Goal: Feedback & Contribution: Submit feedback/report problem

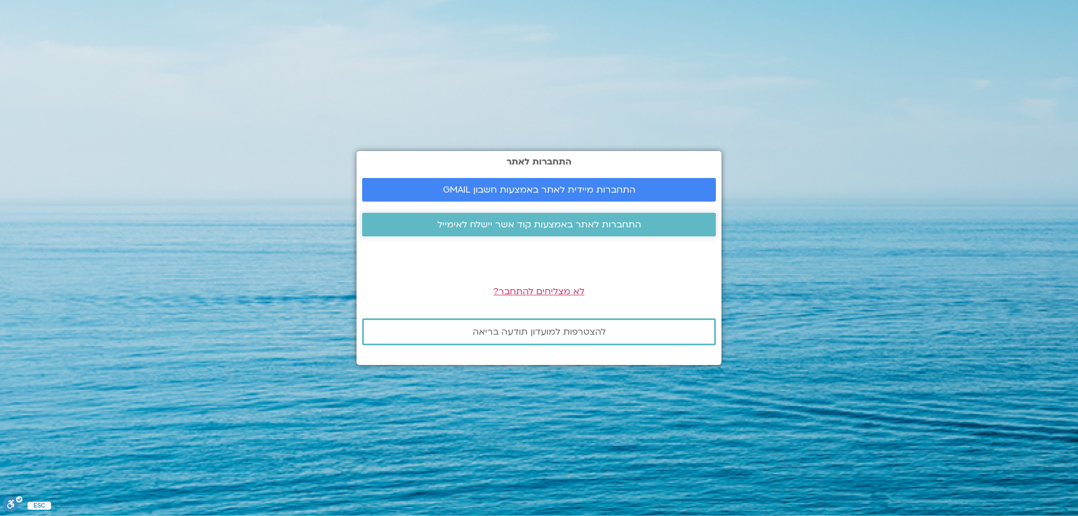
click at [568, 224] on span "התחברות לאתר באמצעות קוד אשר יישלח לאימייל" at bounding box center [539, 225] width 204 height 10
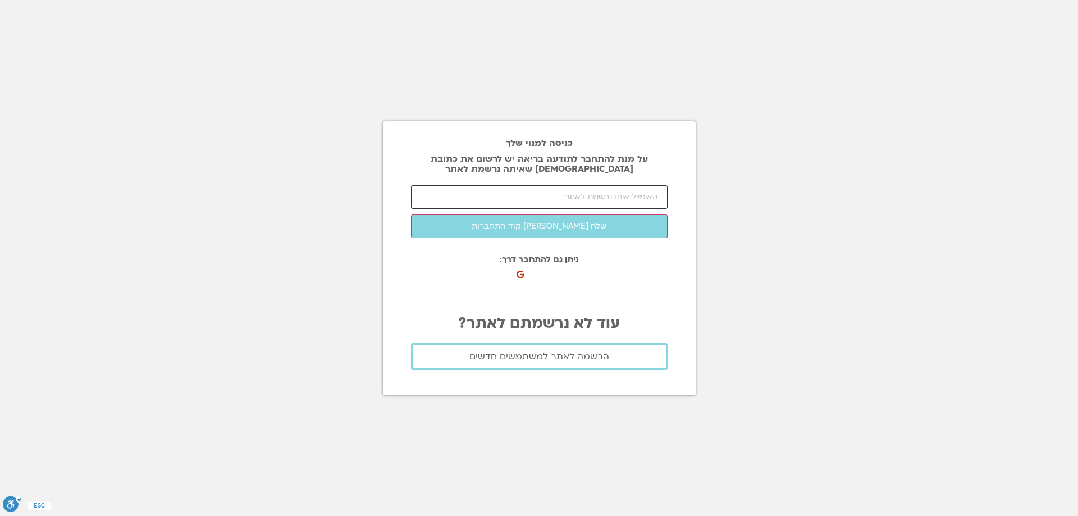
click at [547, 198] on input "email" at bounding box center [539, 197] width 257 height 24
type input "ג"
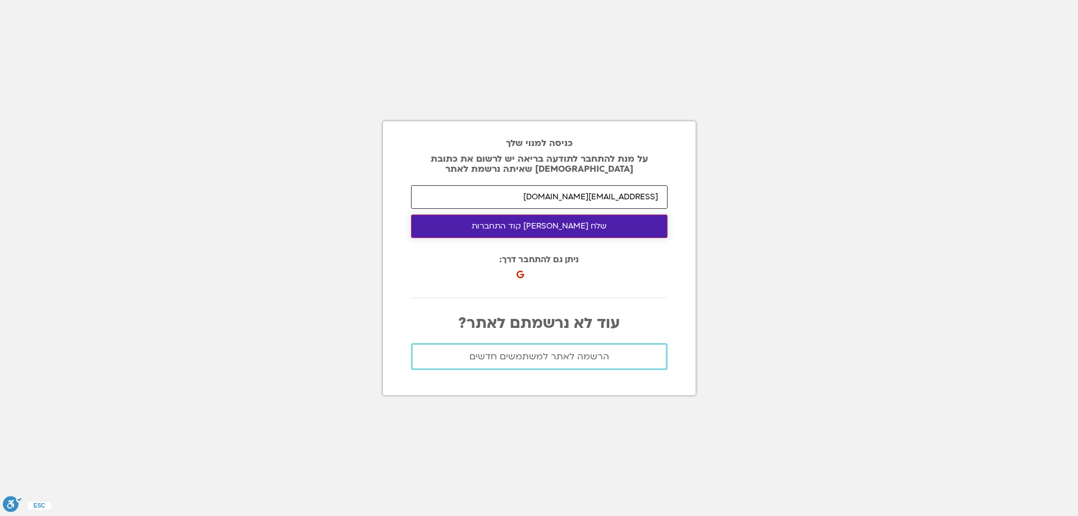
type input "dalitamitay@012.net.il"
click at [621, 226] on button "שלח לי קוד התחברות" at bounding box center [539, 227] width 257 height 24
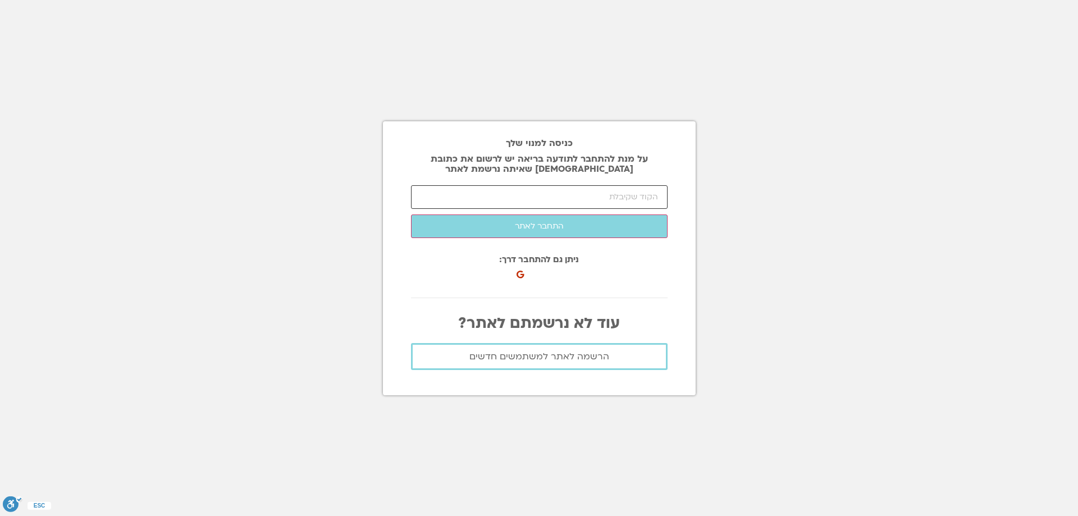
click at [532, 197] on input "number" at bounding box center [539, 197] width 257 height 24
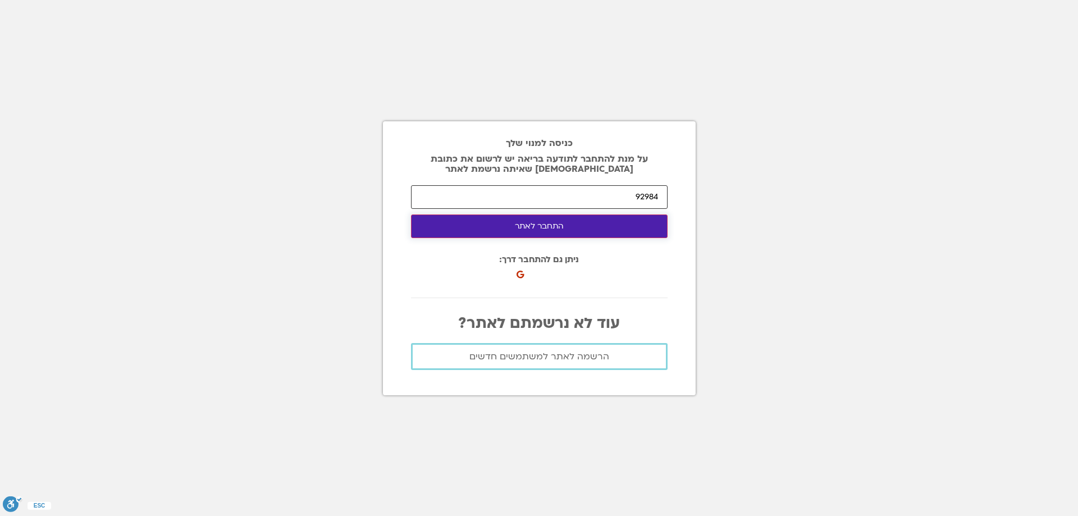
type input "92984"
click at [530, 227] on button "התחבר לאתר" at bounding box center [539, 227] width 257 height 24
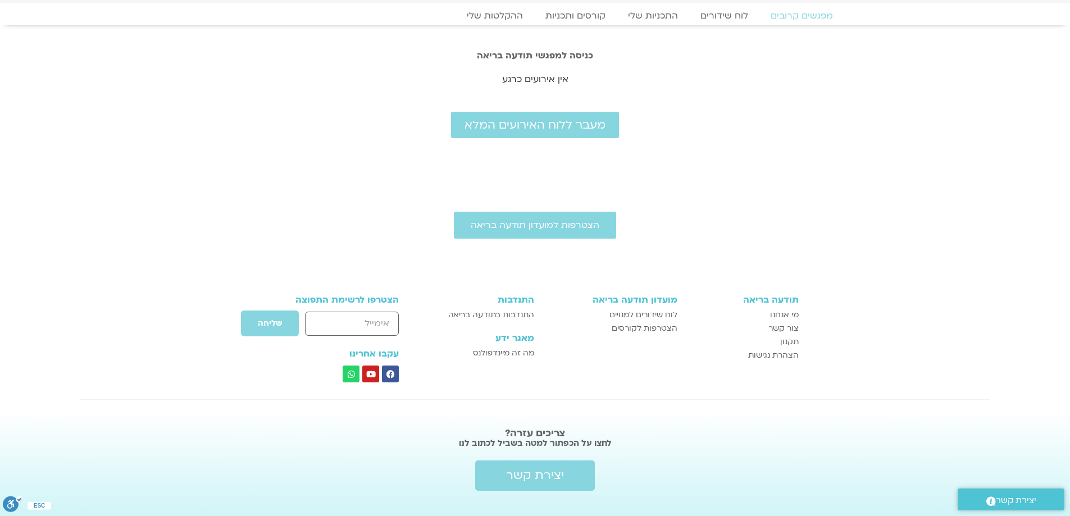
scroll to position [56, 0]
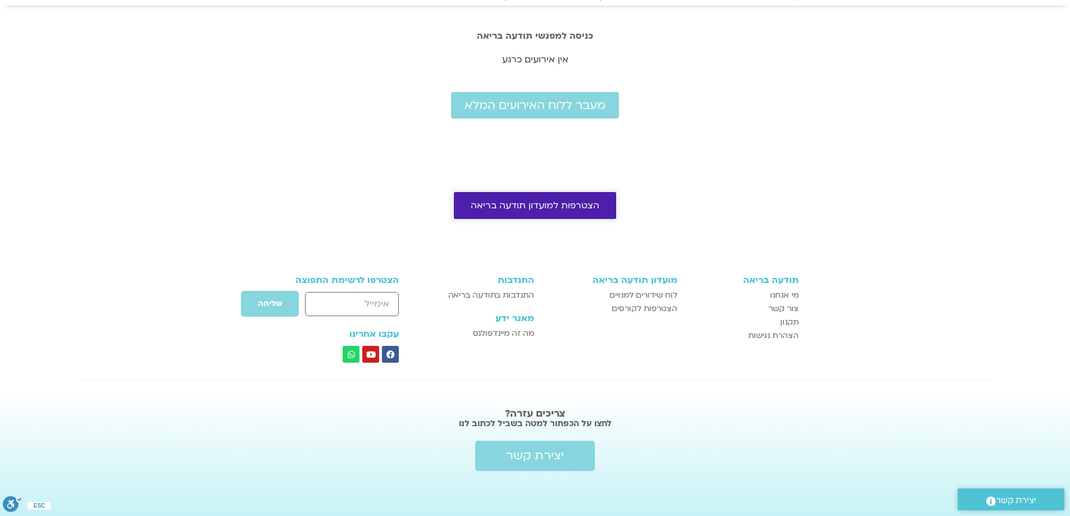
click at [559, 205] on span "הצטרפות למועדון תודעה בריאה" at bounding box center [535, 205] width 129 height 10
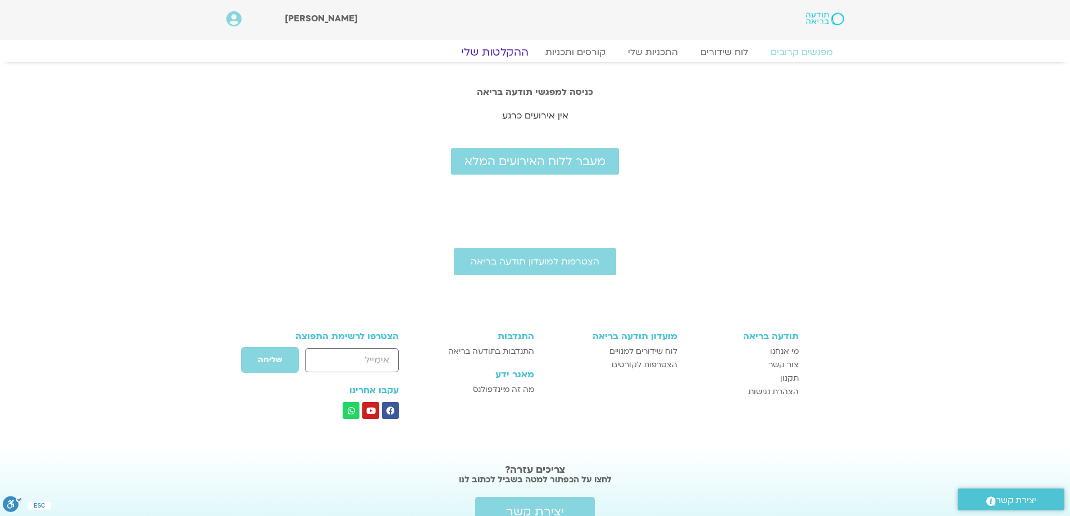
click at [516, 50] on link "ההקלטות שלי" at bounding box center [495, 51] width 94 height 13
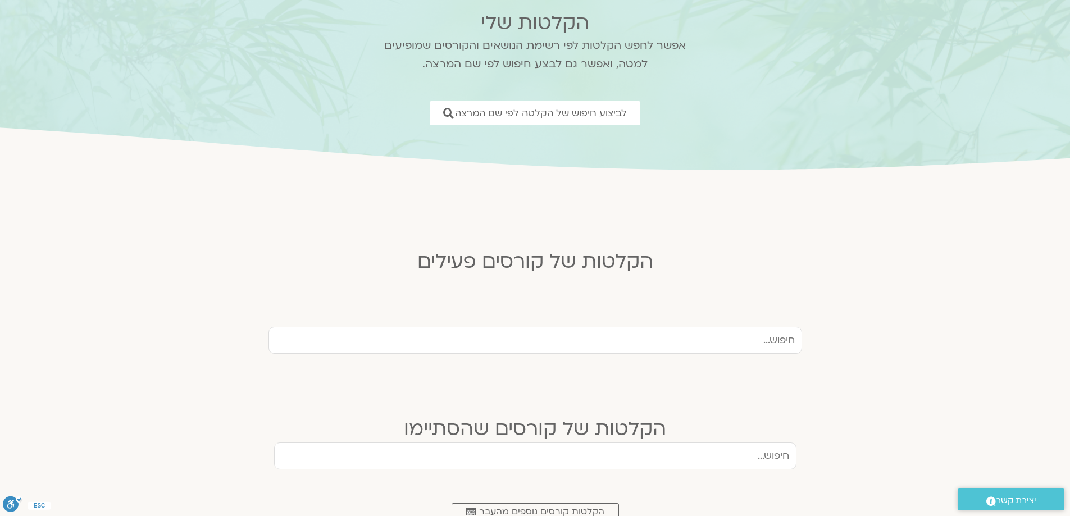
scroll to position [112, 0]
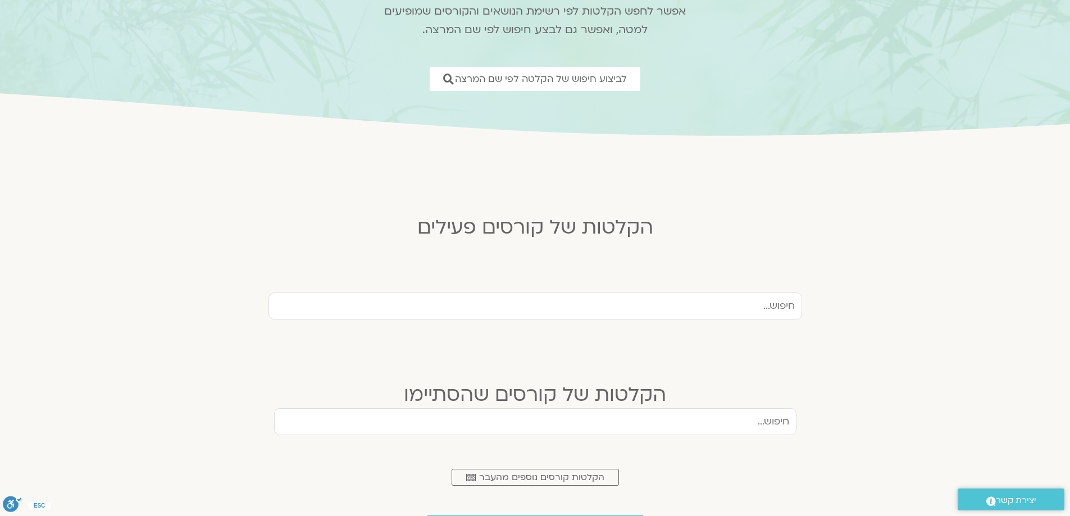
click at [644, 302] on input "text" at bounding box center [535, 306] width 534 height 27
type input "מבוא לדרך המצפן"
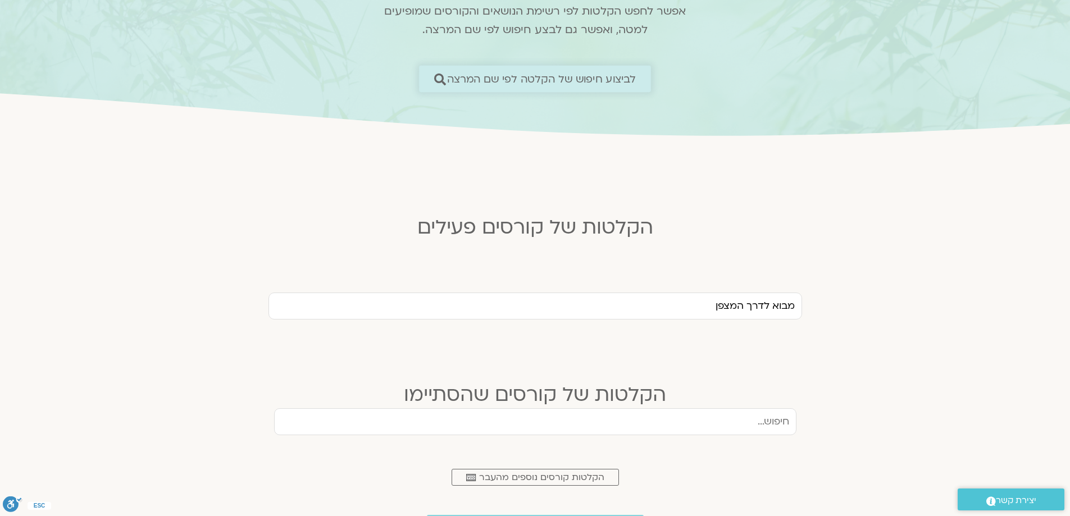
click at [613, 77] on span "לביצוע חיפוש של הקלטה לפי שם המרצה" at bounding box center [541, 79] width 189 height 12
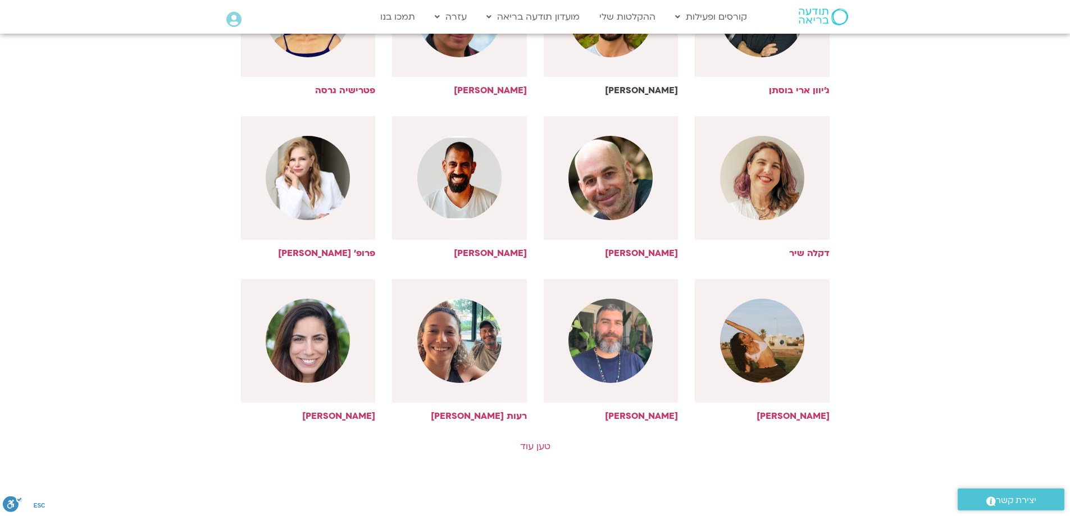
scroll to position [393, 0]
click at [528, 446] on link "טען עוד" at bounding box center [535, 446] width 30 height 12
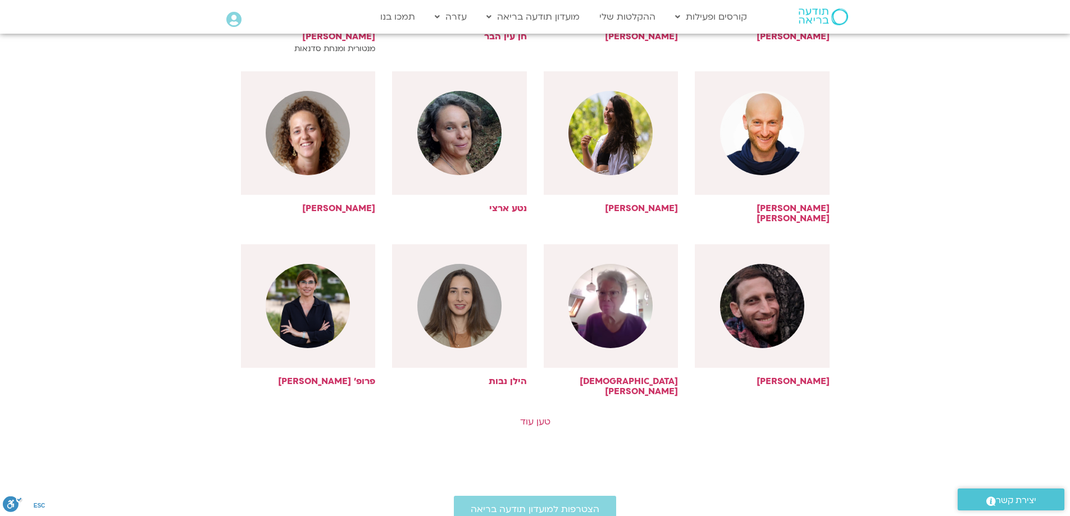
scroll to position [955, 0]
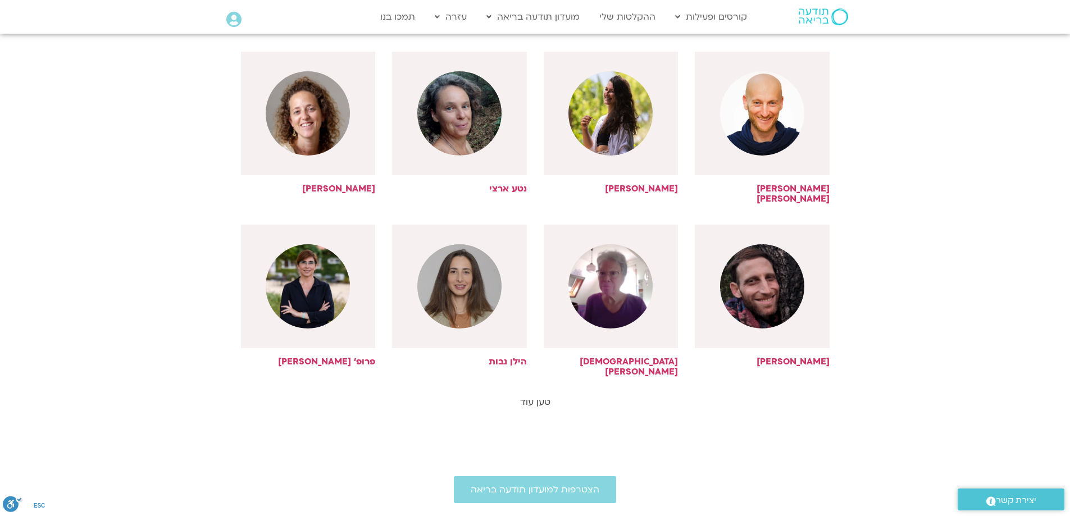
click at [543, 396] on link "טען עוד" at bounding box center [535, 402] width 30 height 12
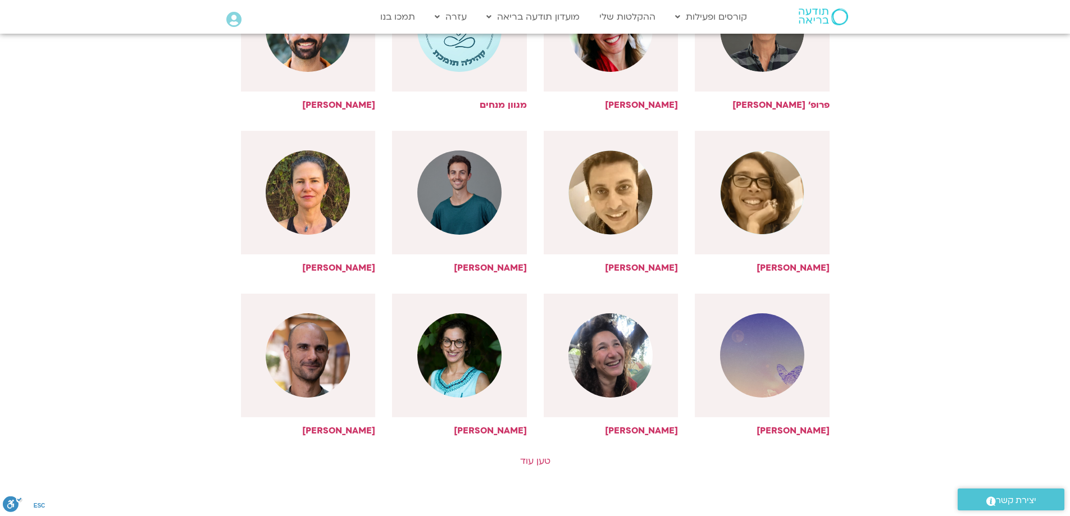
scroll to position [1404, 0]
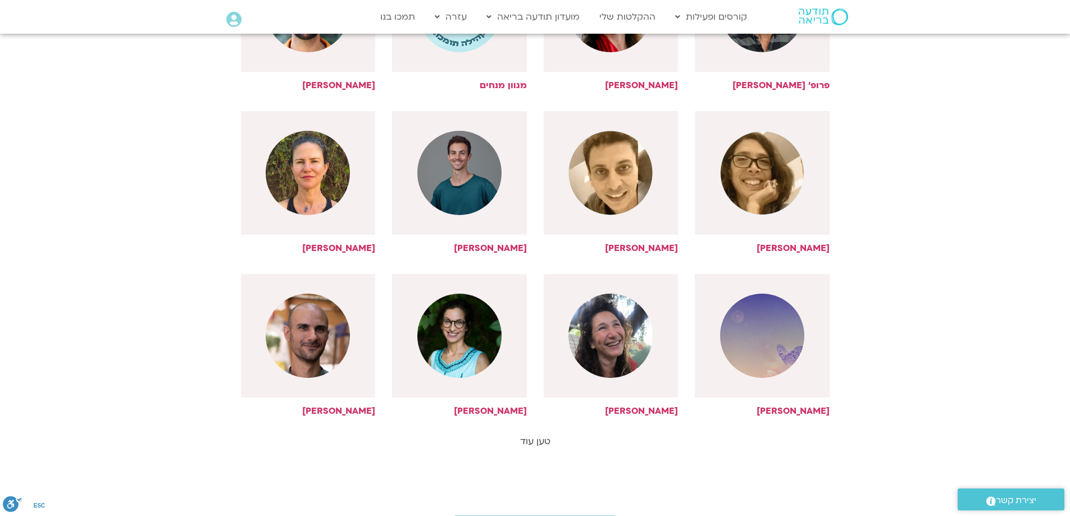
click at [528, 435] on link "טען עוד" at bounding box center [535, 441] width 30 height 12
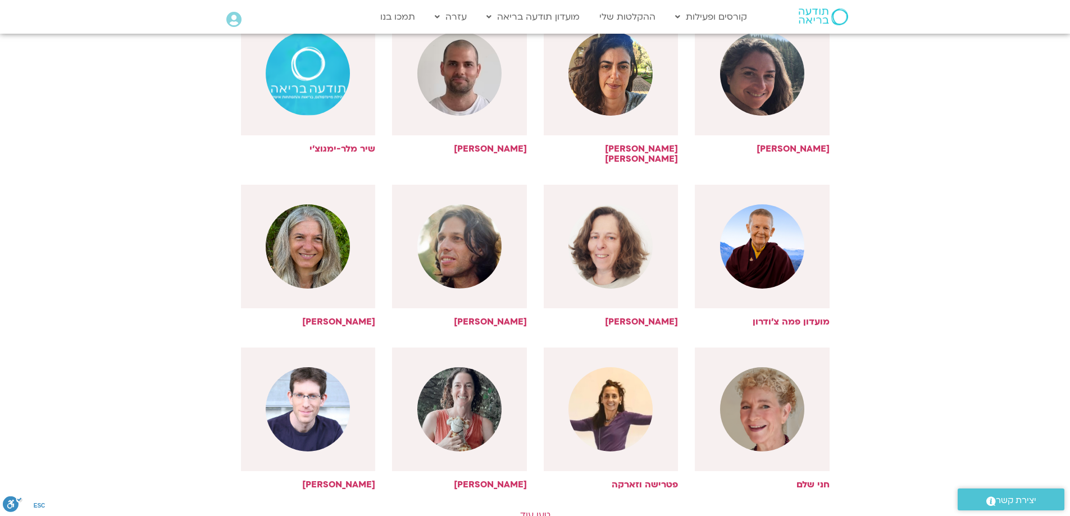
scroll to position [1853, 0]
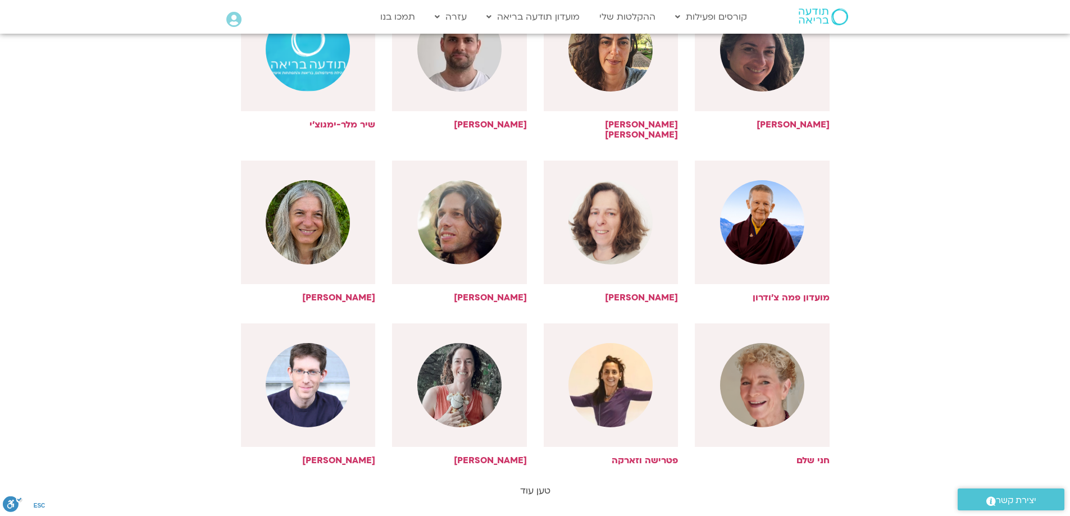
click at [540, 485] on link "טען עוד" at bounding box center [535, 491] width 30 height 12
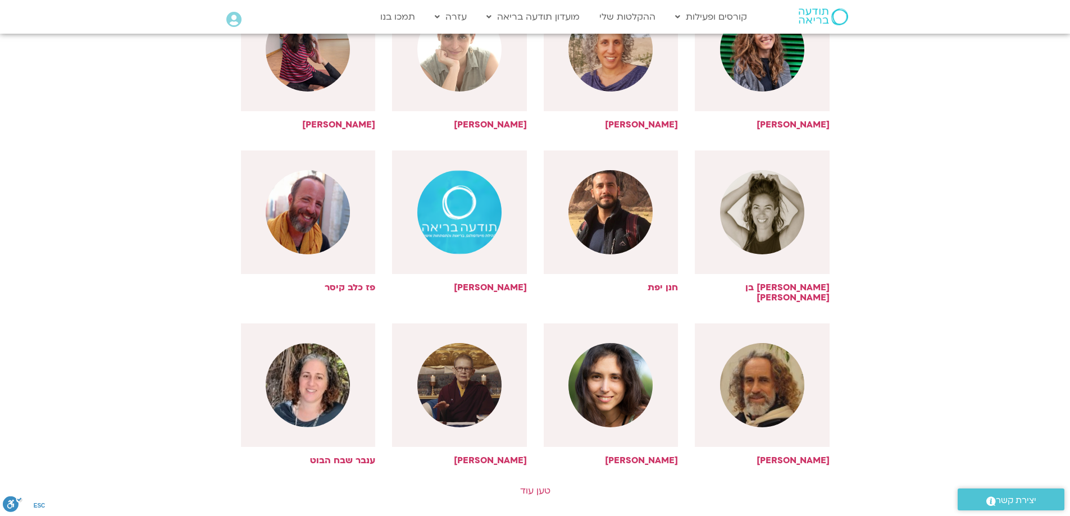
scroll to position [2359, 0]
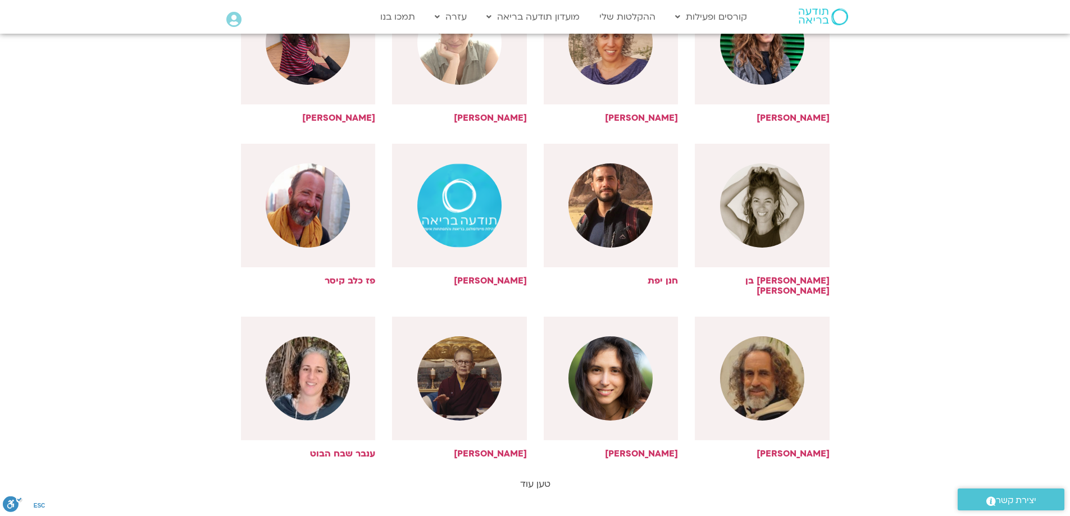
click at [535, 478] on link "טען עוד" at bounding box center [535, 484] width 30 height 12
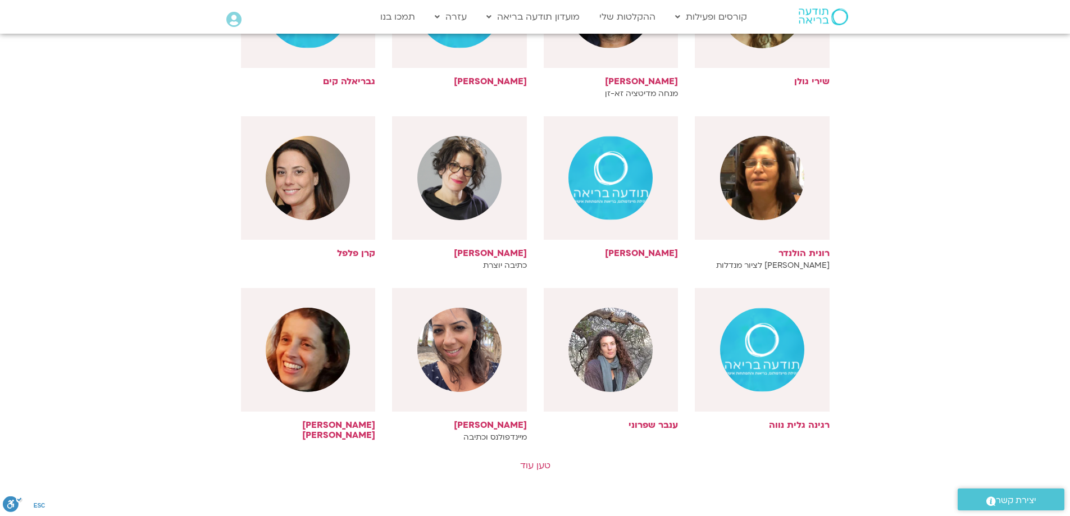
scroll to position [2920, 0]
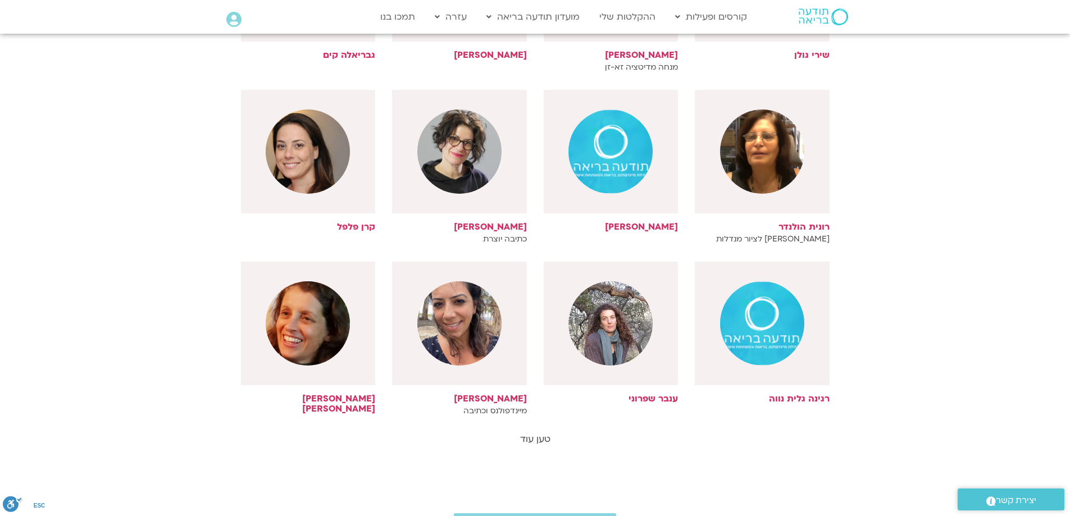
click at [537, 433] on link "טען עוד" at bounding box center [535, 439] width 30 height 12
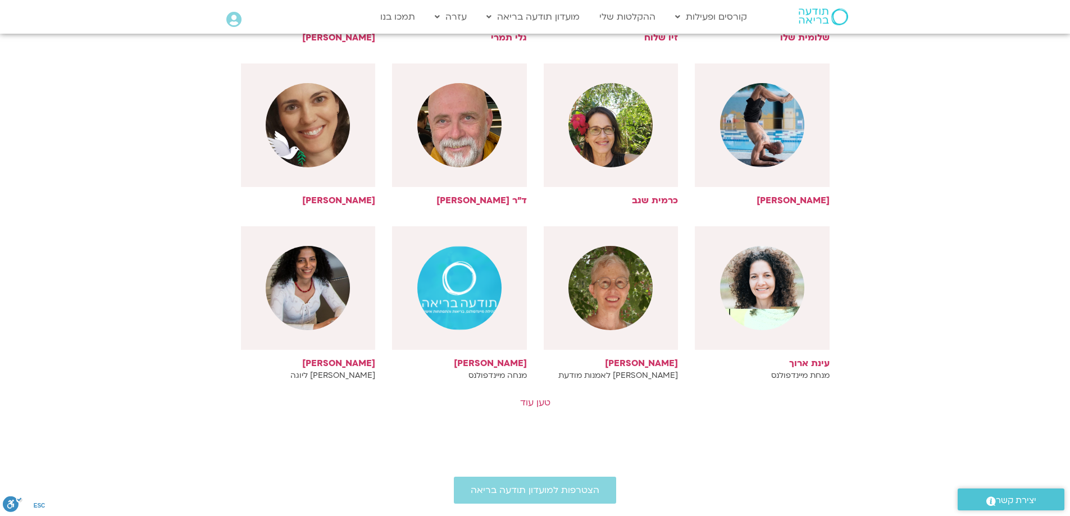
scroll to position [3482, 0]
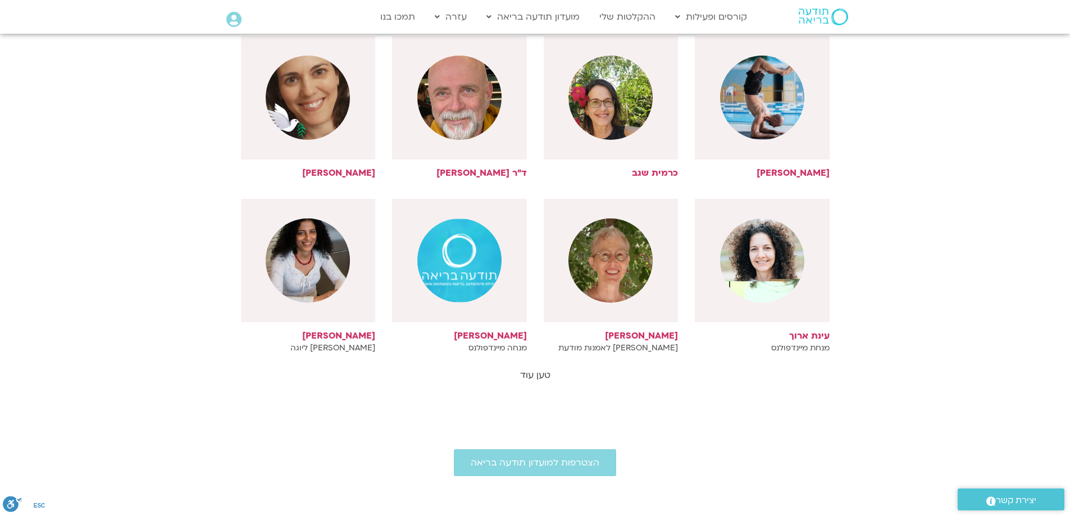
click at [539, 369] on link "טען עוד" at bounding box center [535, 375] width 30 height 12
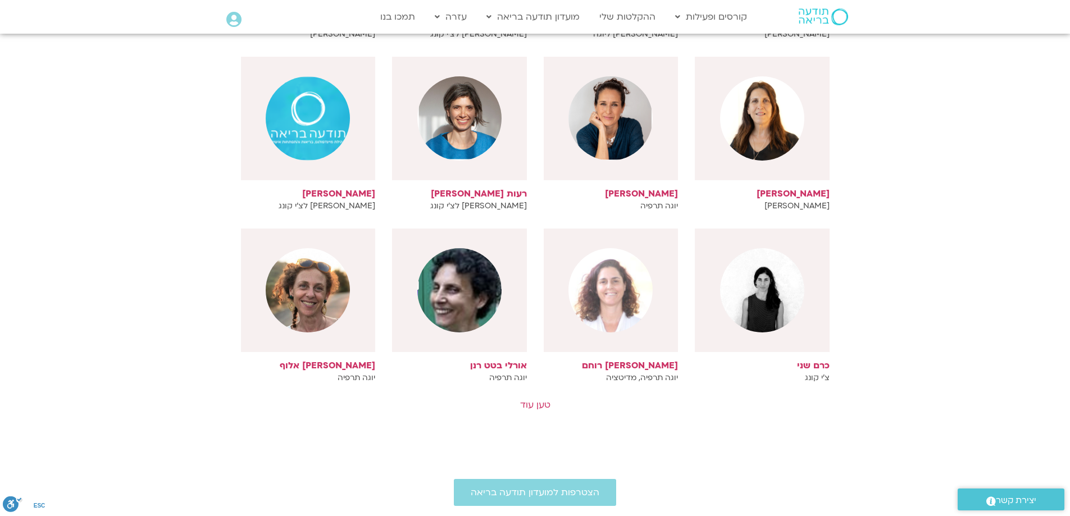
scroll to position [3987, 0]
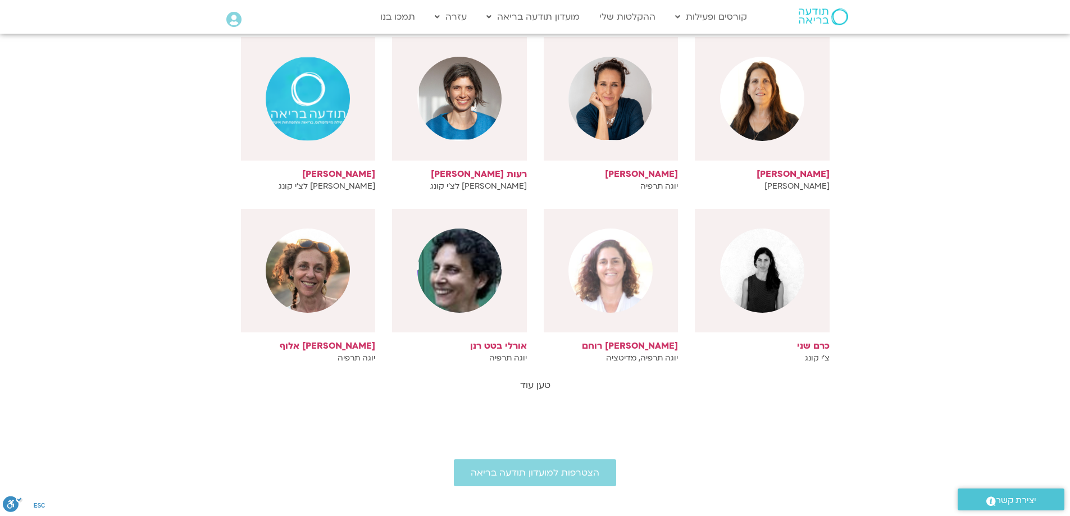
click at [536, 379] on link "טען עוד" at bounding box center [535, 385] width 30 height 12
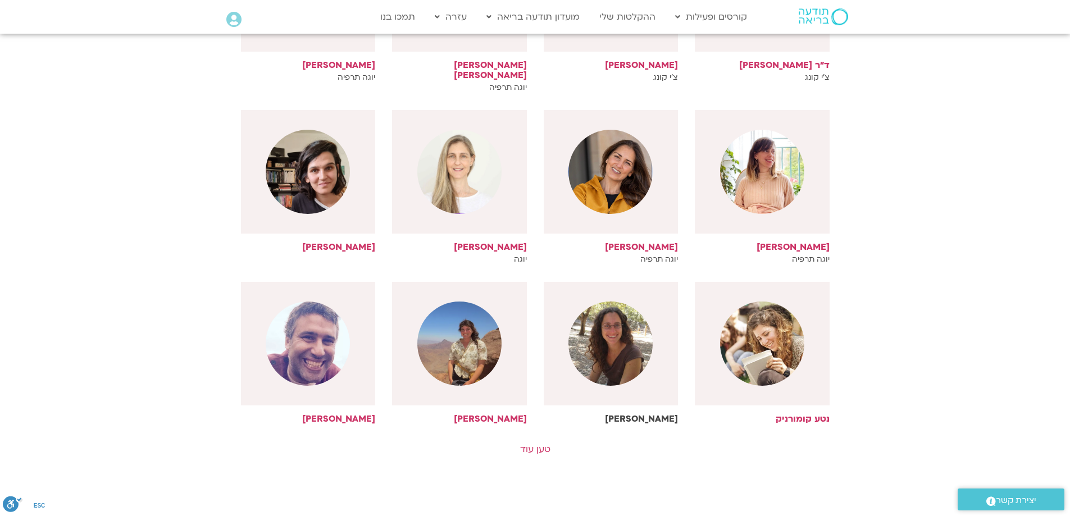
scroll to position [4549, 0]
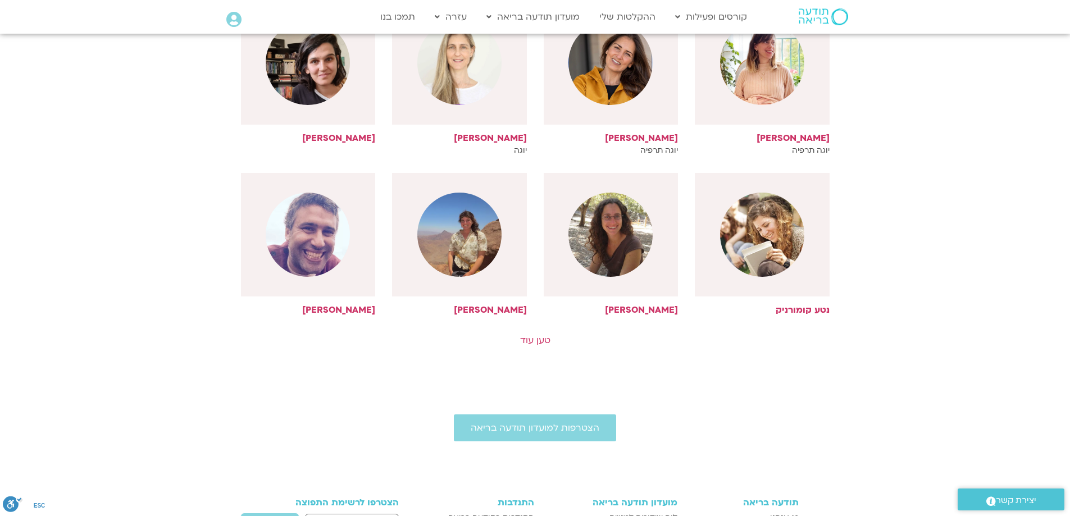
click at [548, 334] on link "טען עוד" at bounding box center [535, 340] width 30 height 12
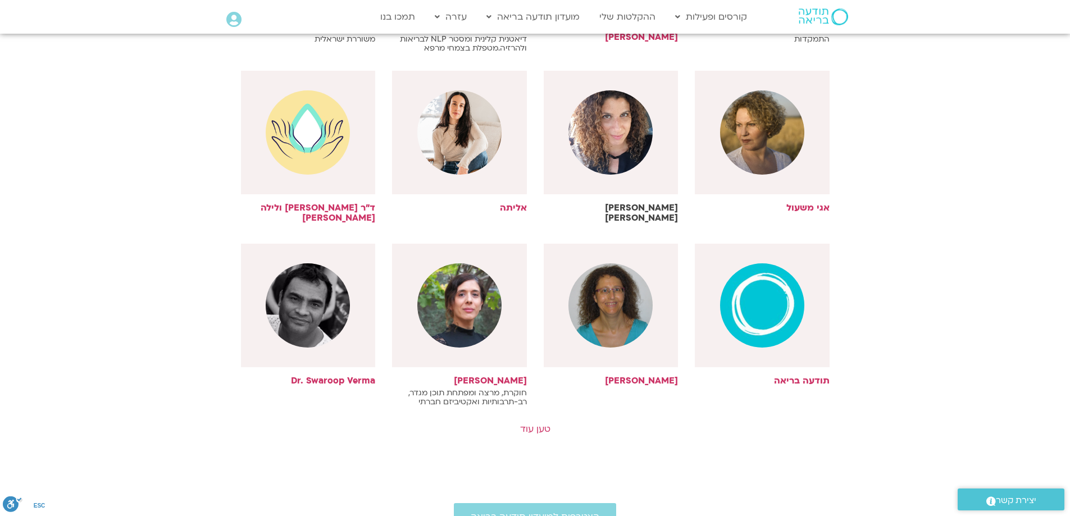
scroll to position [4998, 0]
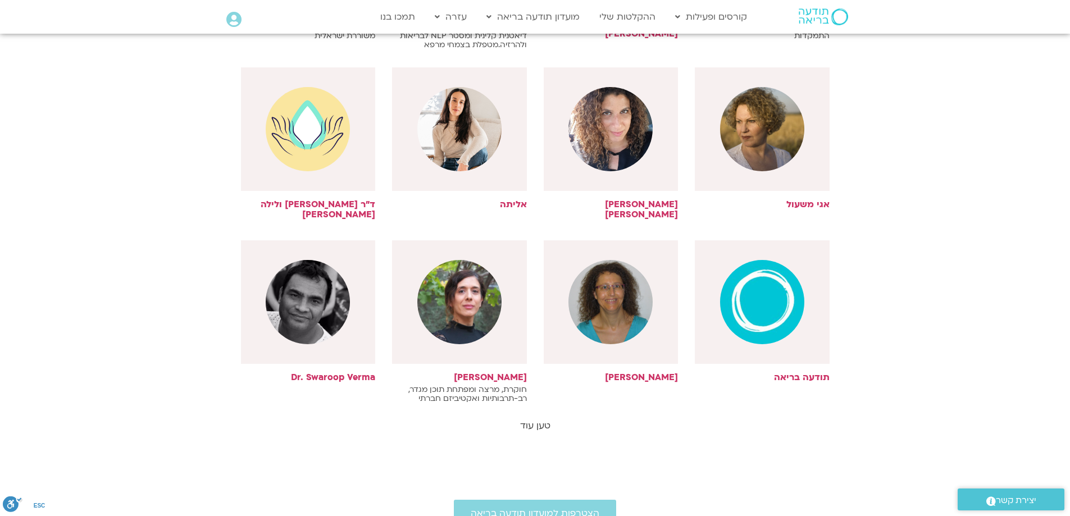
click at [539, 420] on link "טען עוד" at bounding box center [535, 426] width 30 height 12
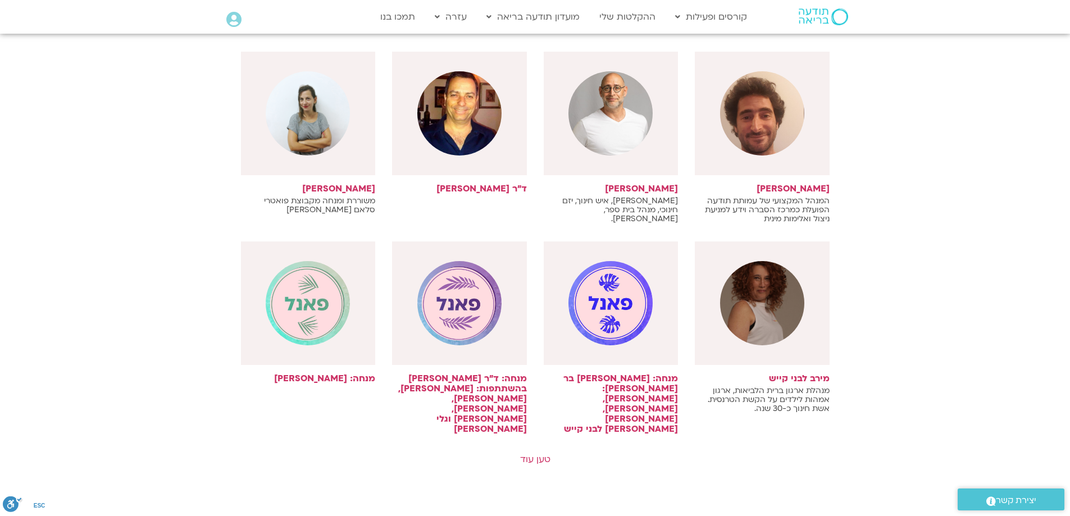
scroll to position [5560, 0]
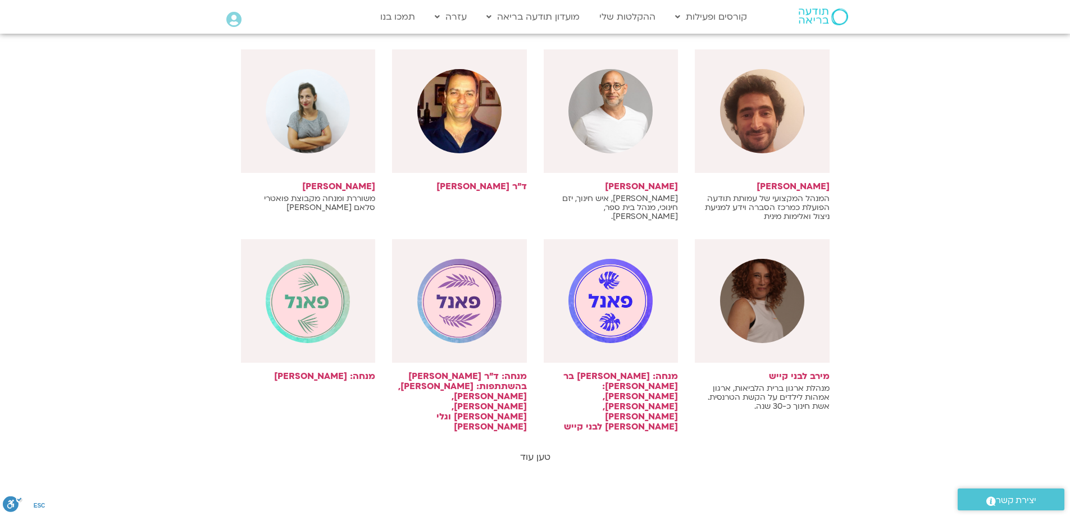
click at [535, 451] on link "טען עוד" at bounding box center [535, 457] width 30 height 12
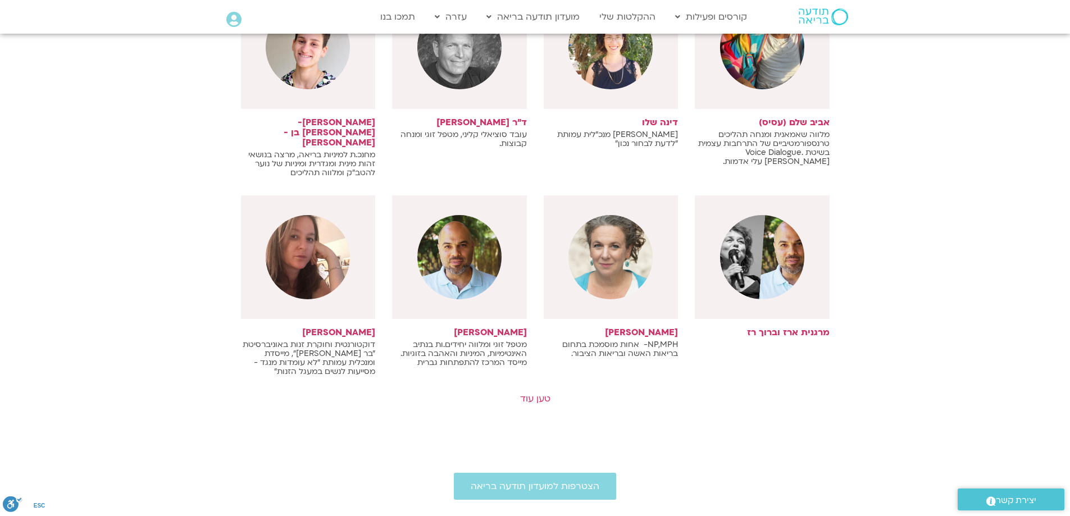
scroll to position [6234, 0]
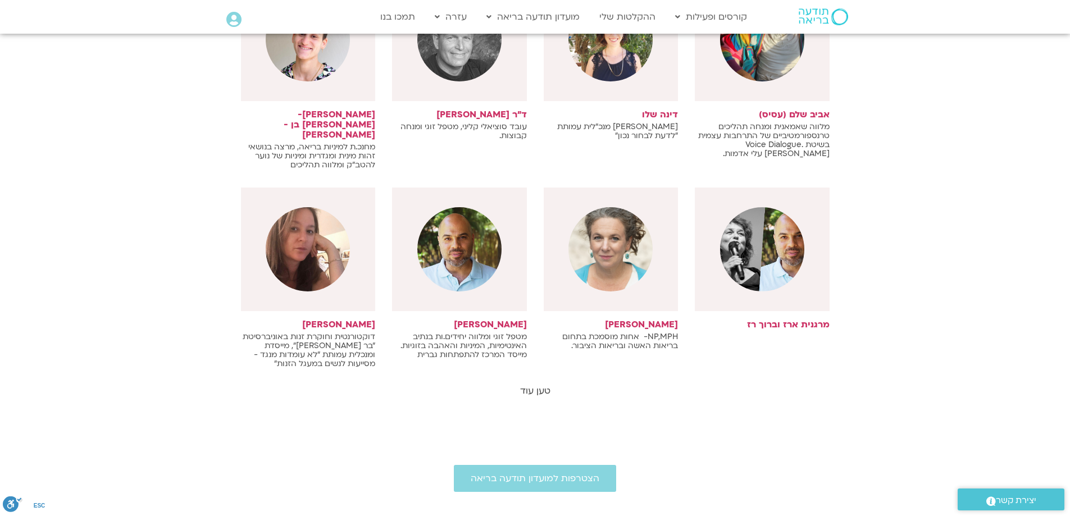
click at [546, 385] on link "טען עוד" at bounding box center [535, 391] width 30 height 12
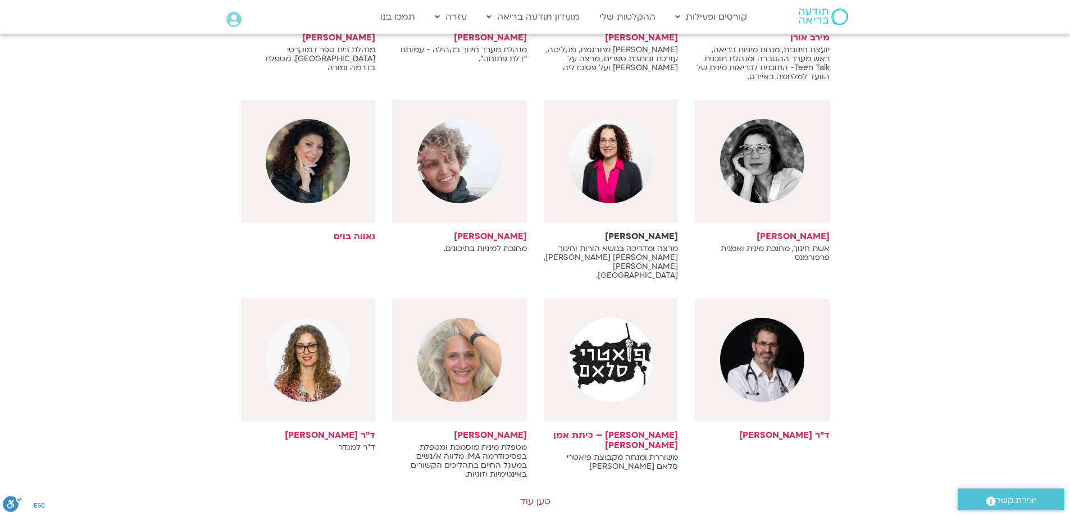
scroll to position [6739, 0]
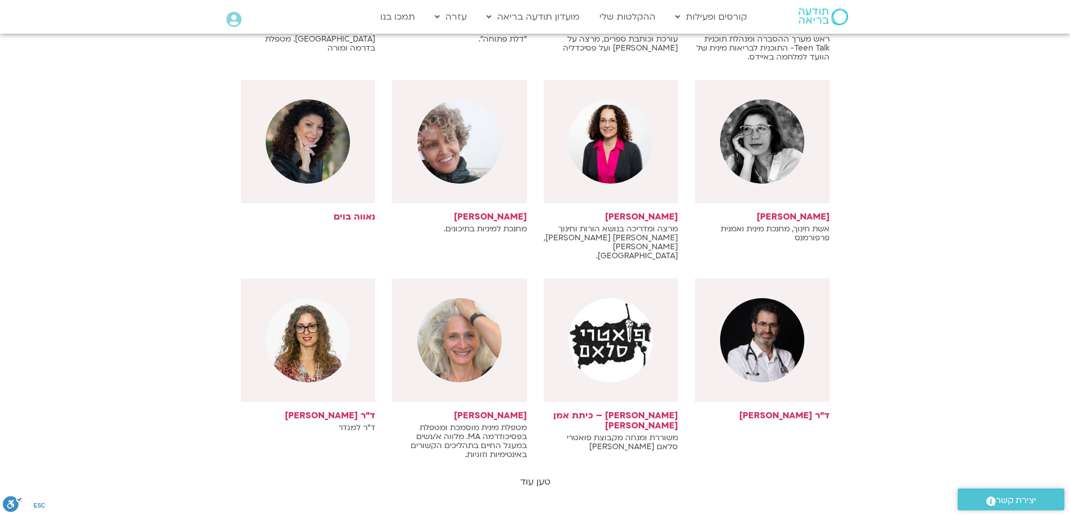
click at [537, 476] on link "טען עוד" at bounding box center [535, 482] width 30 height 12
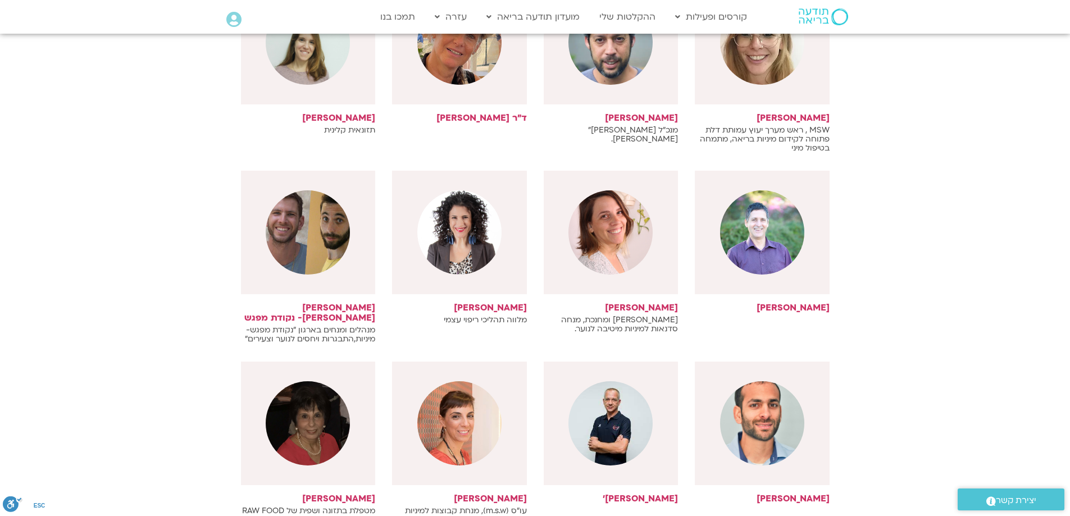
scroll to position [7244, 0]
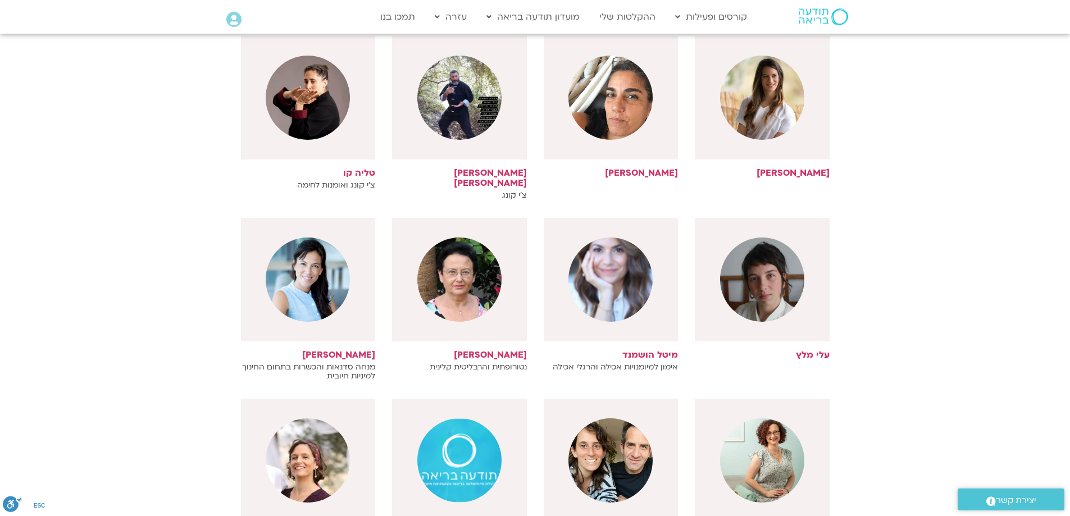
scroll to position [7806, 0]
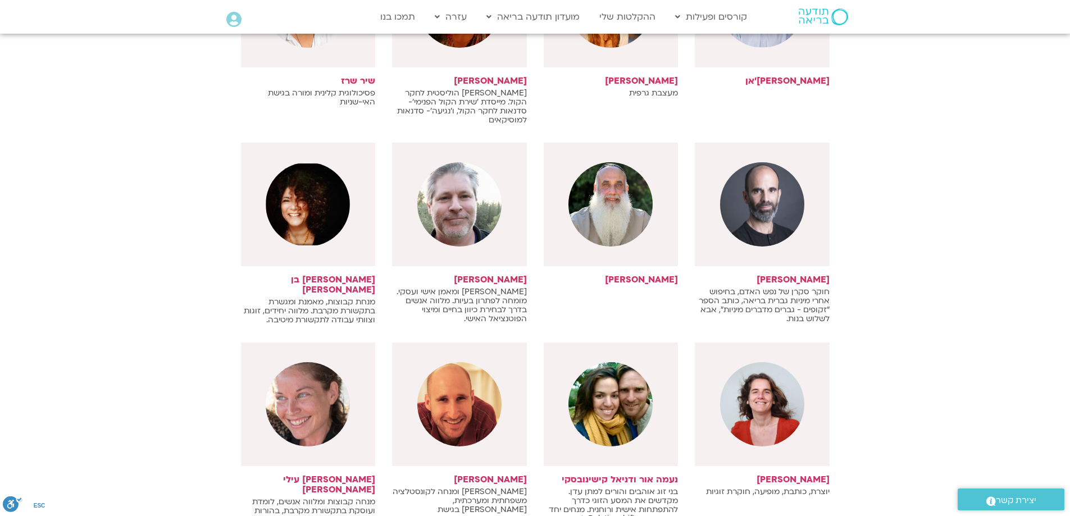
scroll to position [8424, 0]
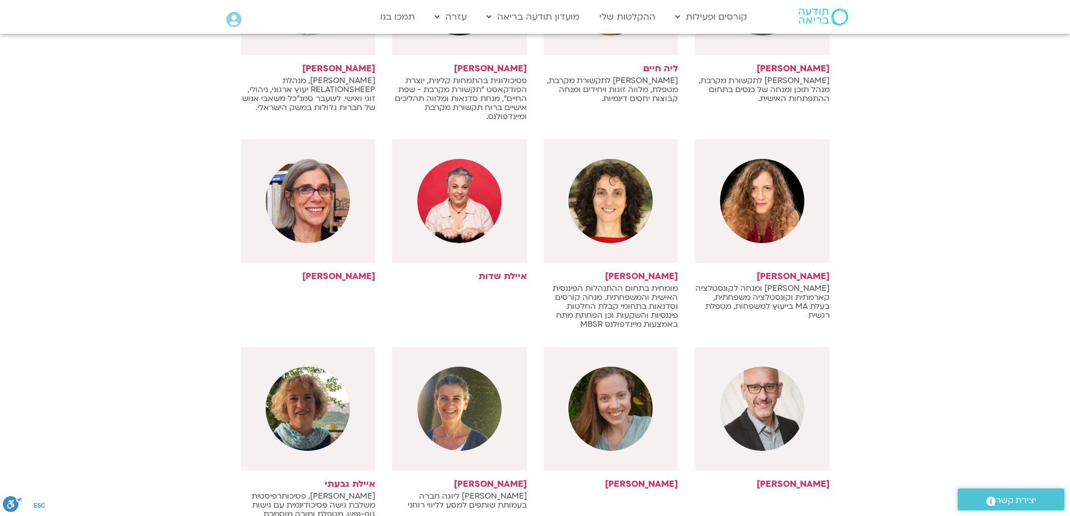
scroll to position [9098, 0]
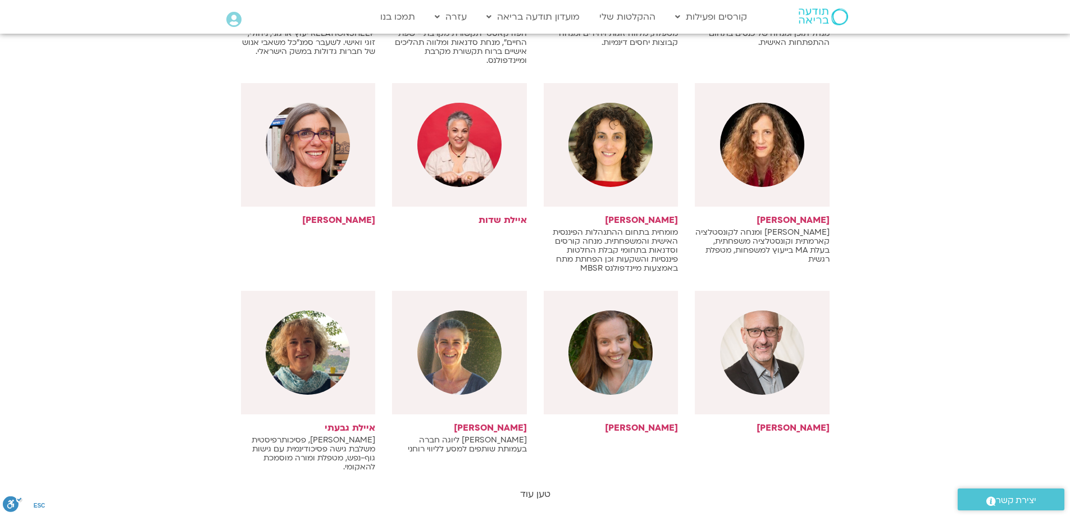
click at [535, 488] on link "טען עוד" at bounding box center [535, 494] width 30 height 12
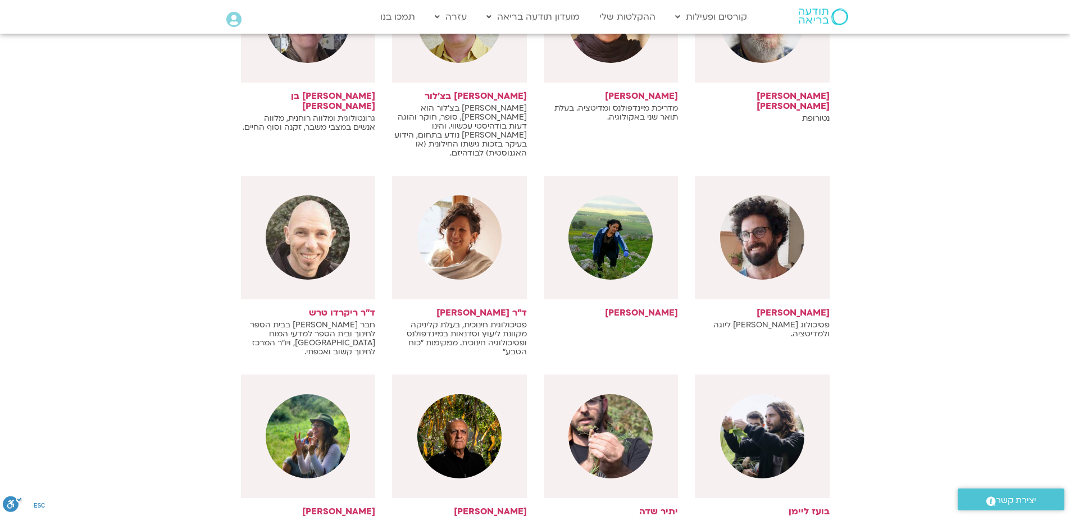
scroll to position [9659, 0]
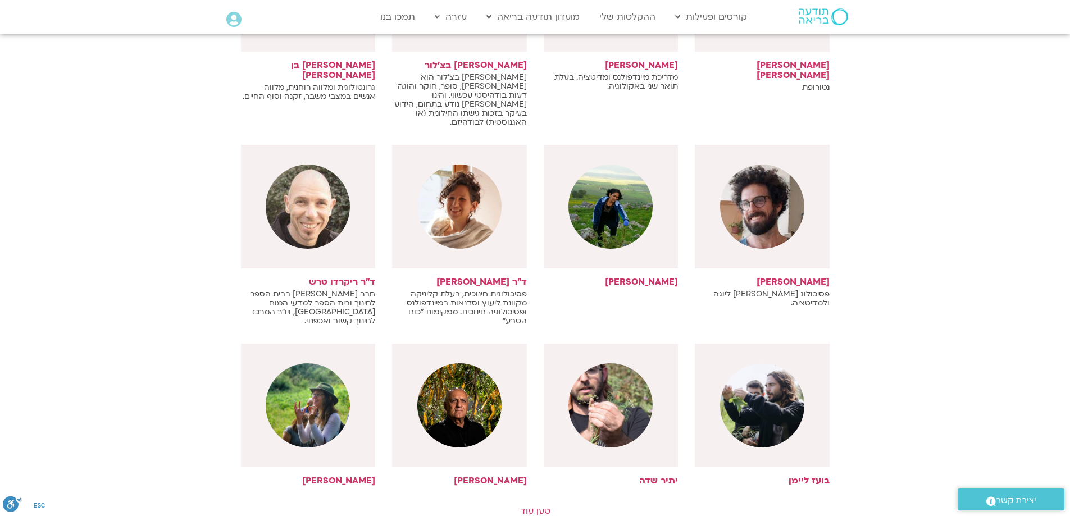
click at [536, 505] on link "טען עוד" at bounding box center [535, 511] width 30 height 12
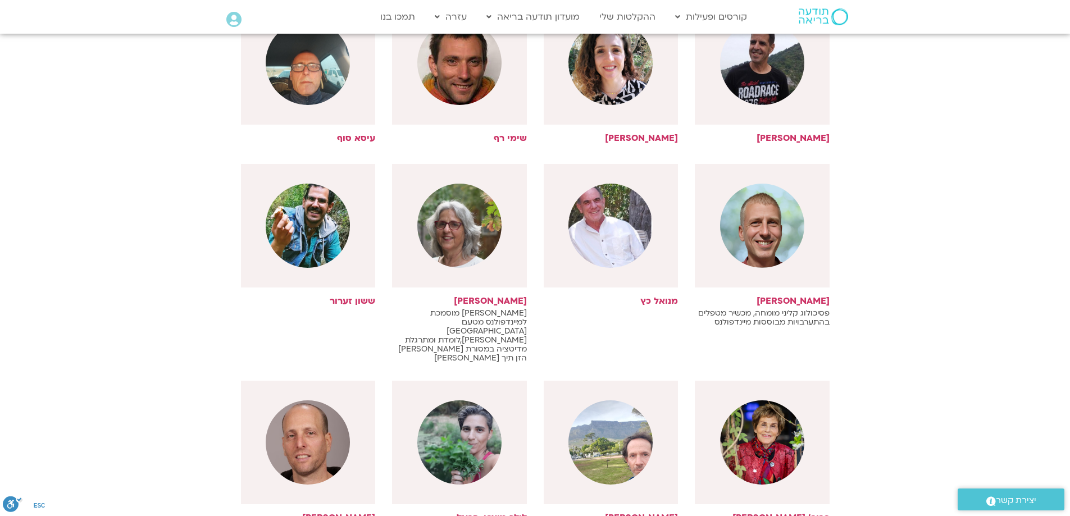
scroll to position [10221, 0]
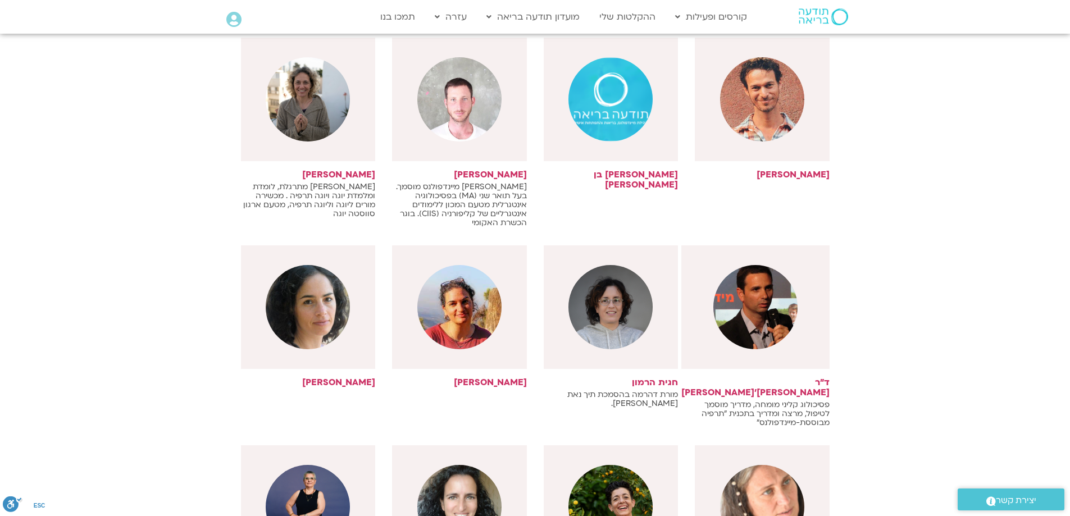
scroll to position [10726, 0]
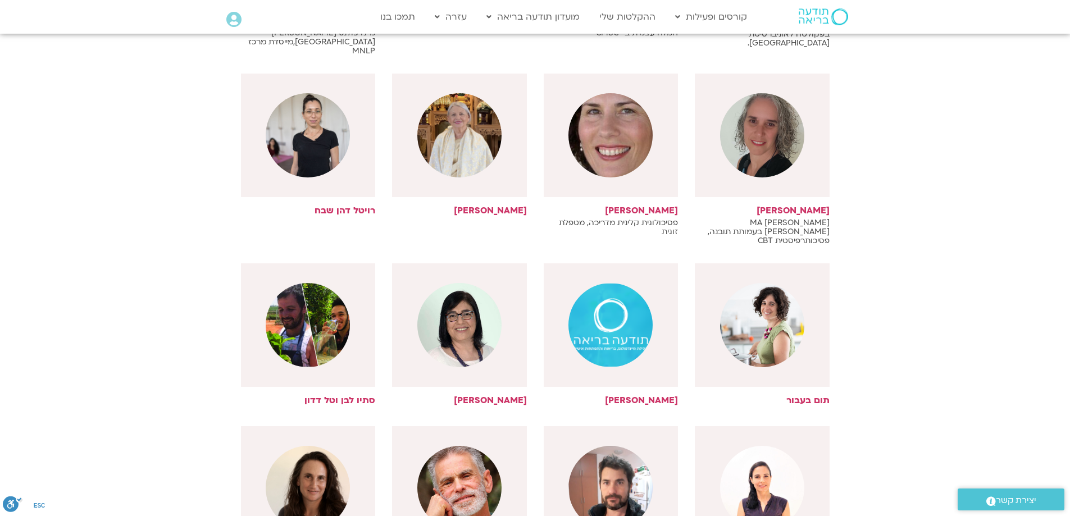
scroll to position [11288, 0]
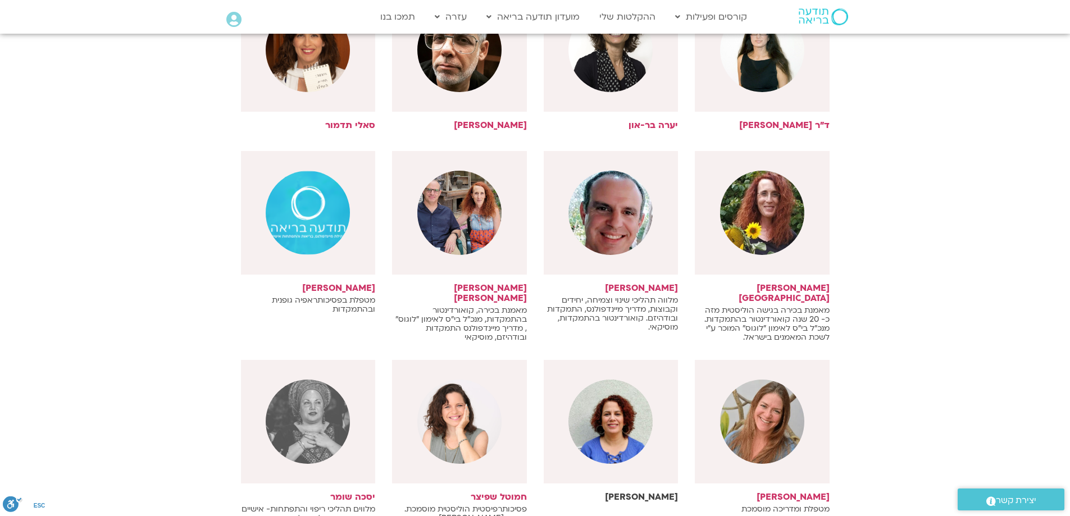
scroll to position [11906, 0]
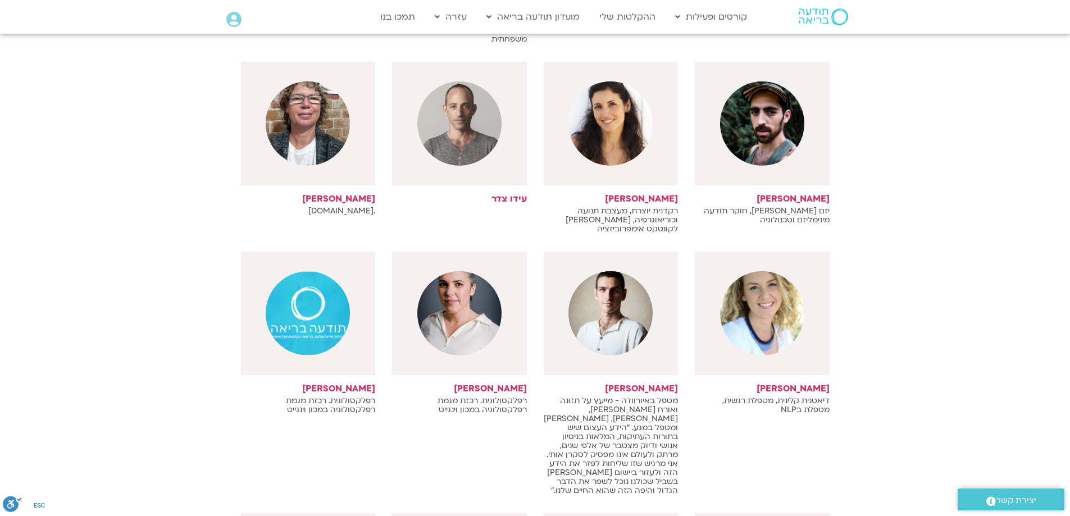
scroll to position [12467, 0]
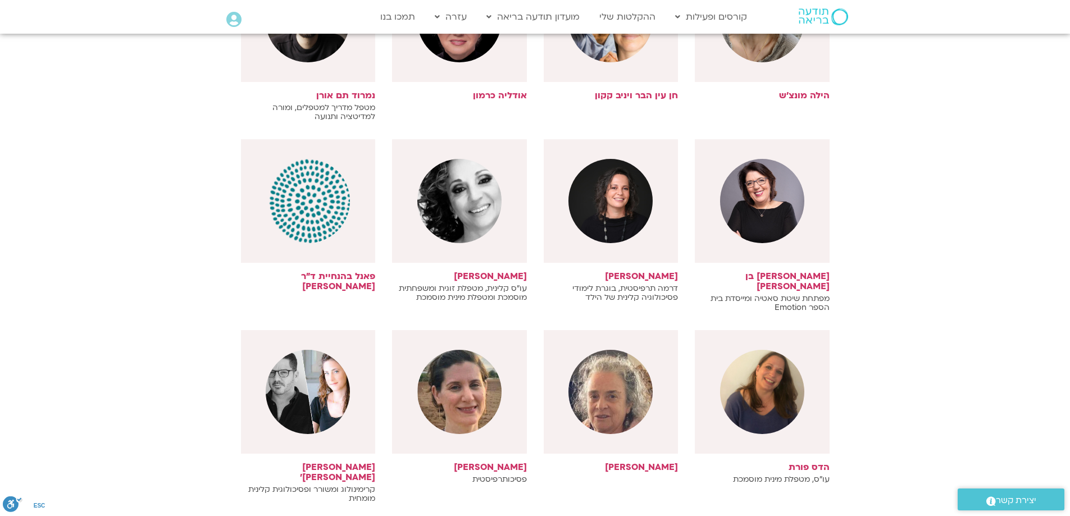
scroll to position [12973, 0]
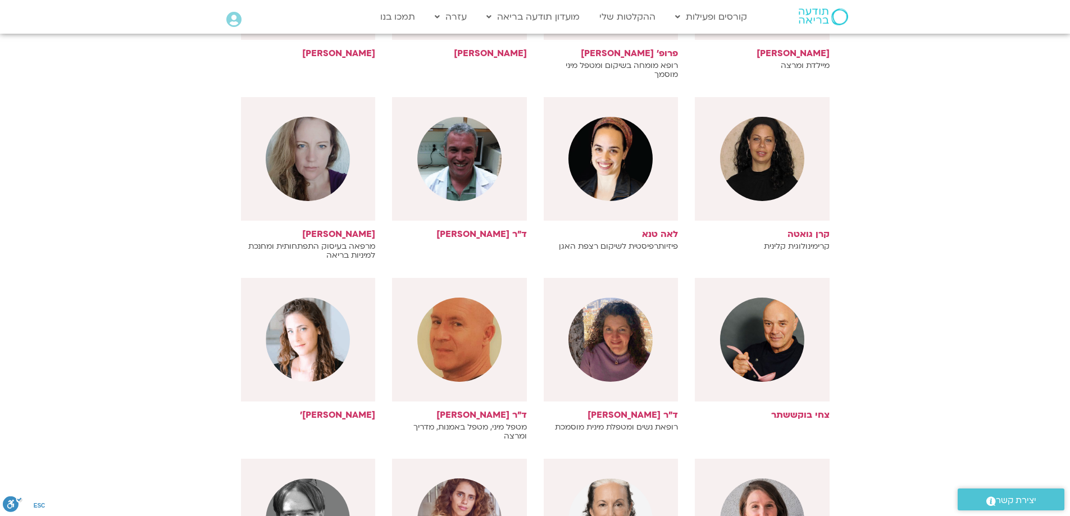
scroll to position [13590, 0]
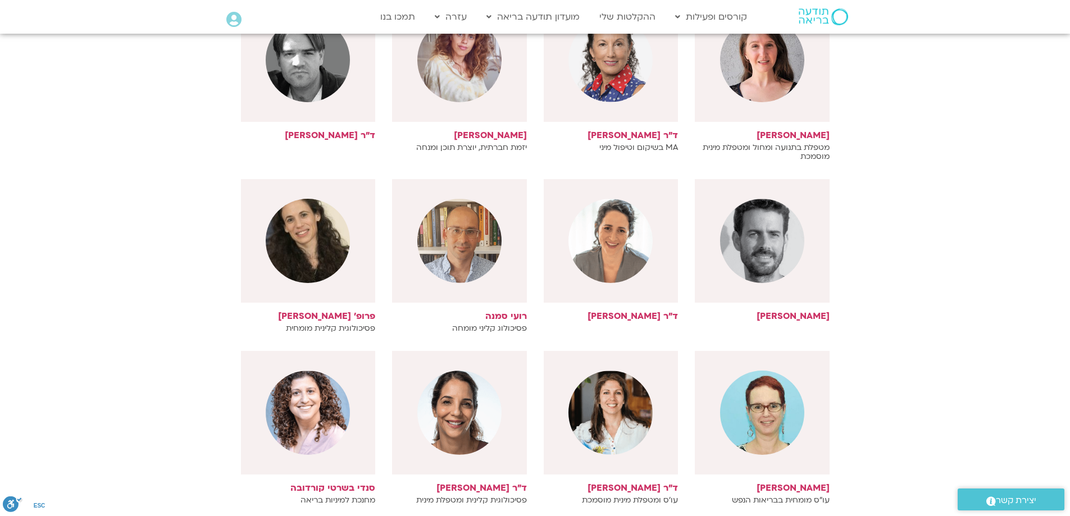
scroll to position [14040, 0]
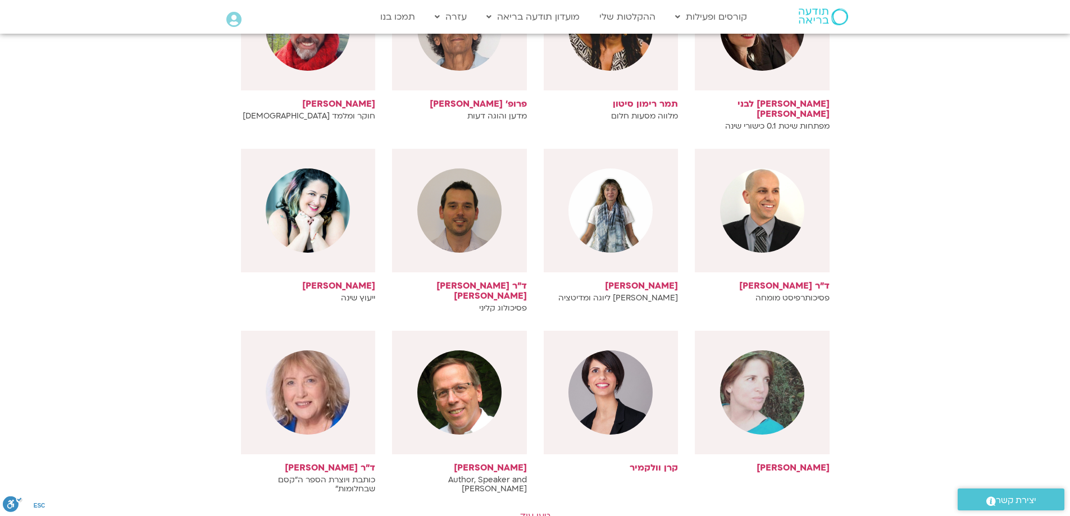
scroll to position [14770, 0]
click at [531, 509] on link "טען עוד" at bounding box center [535, 515] width 30 height 12
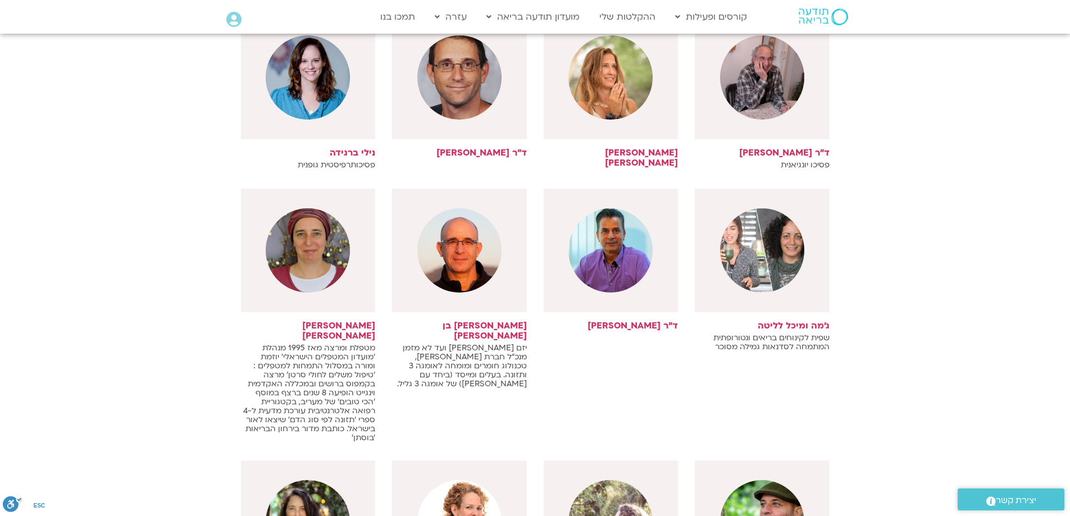
scroll to position [15275, 0]
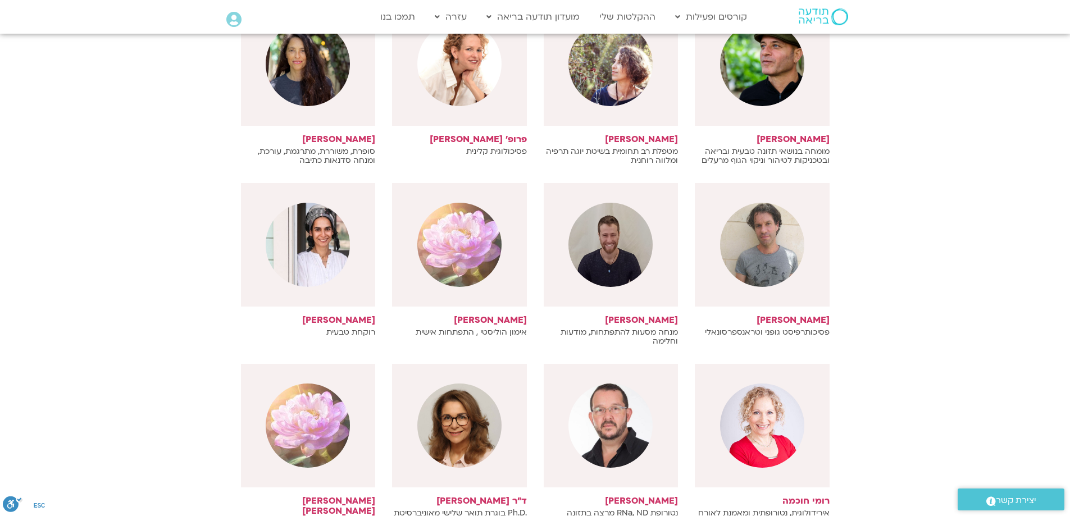
scroll to position [15724, 0]
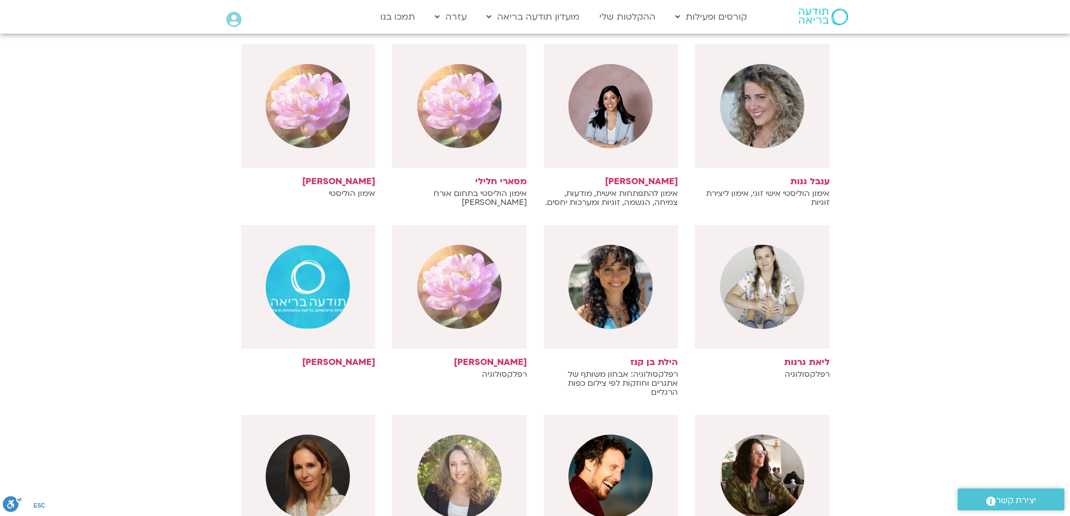
scroll to position [16286, 0]
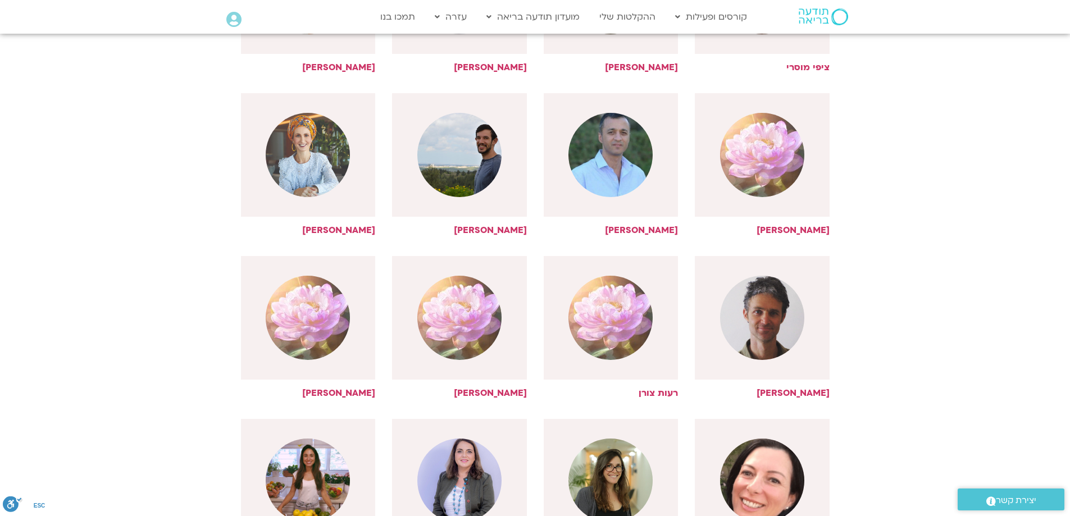
scroll to position [16791, 0]
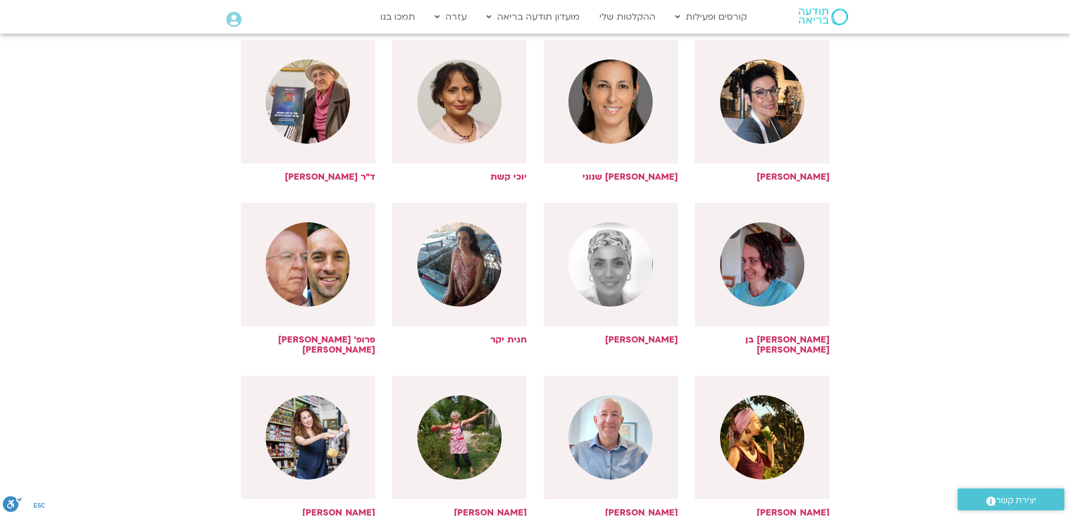
scroll to position [17297, 0]
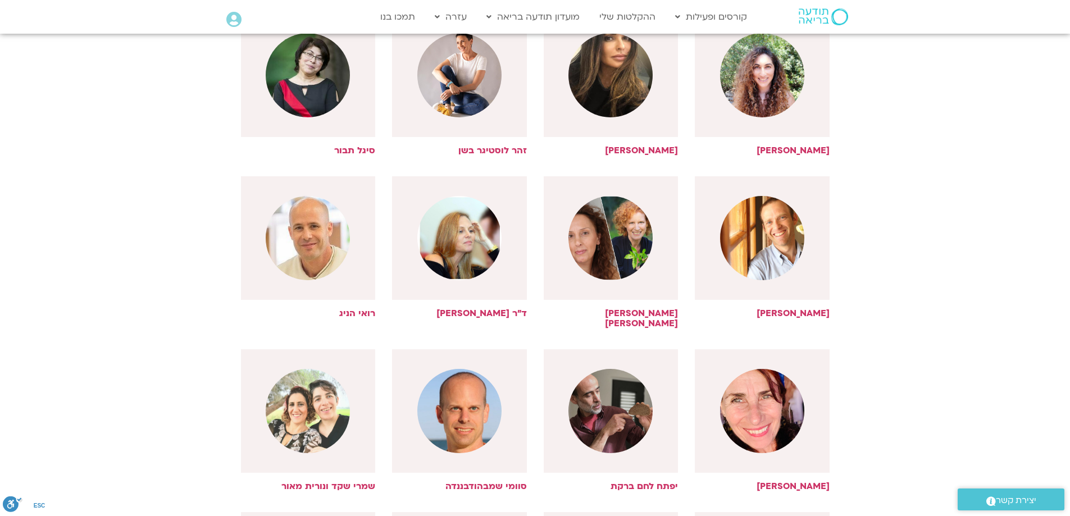
scroll to position [17858, 0]
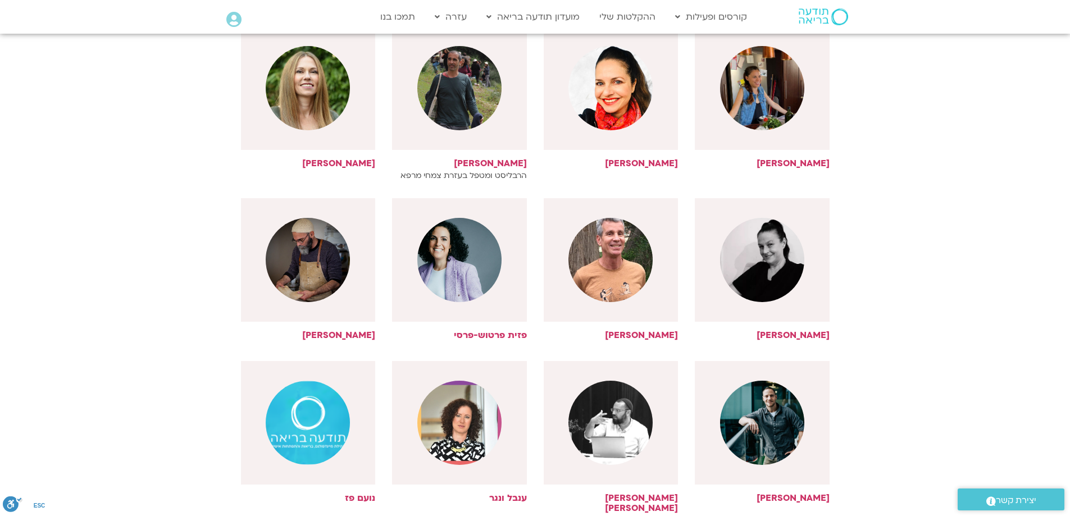
scroll to position [18308, 0]
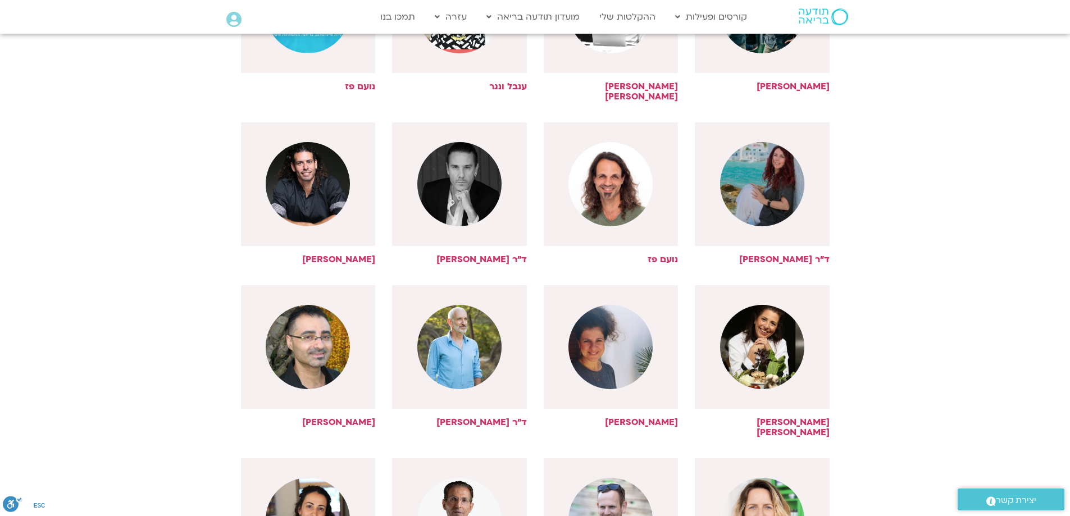
scroll to position [18701, 0]
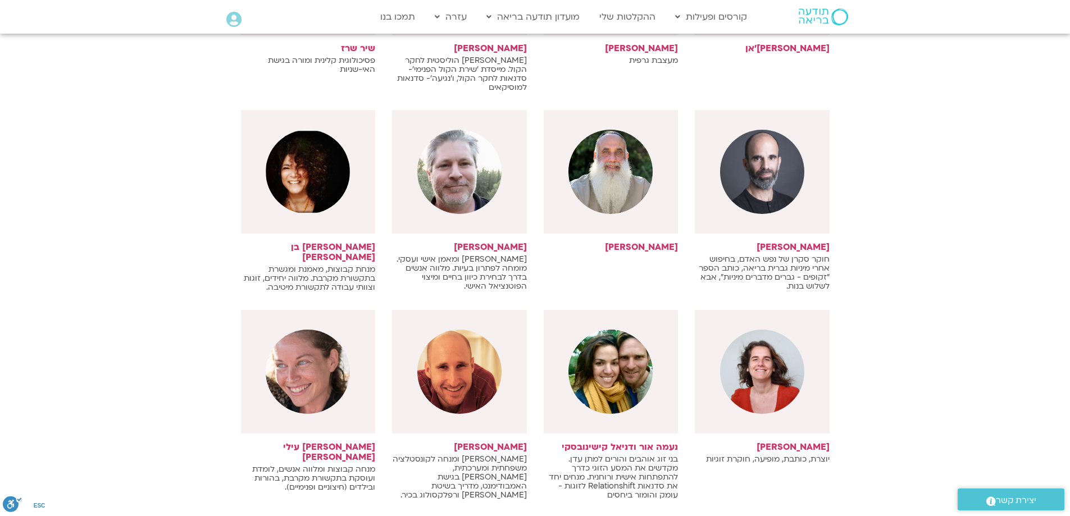
scroll to position [8292, 0]
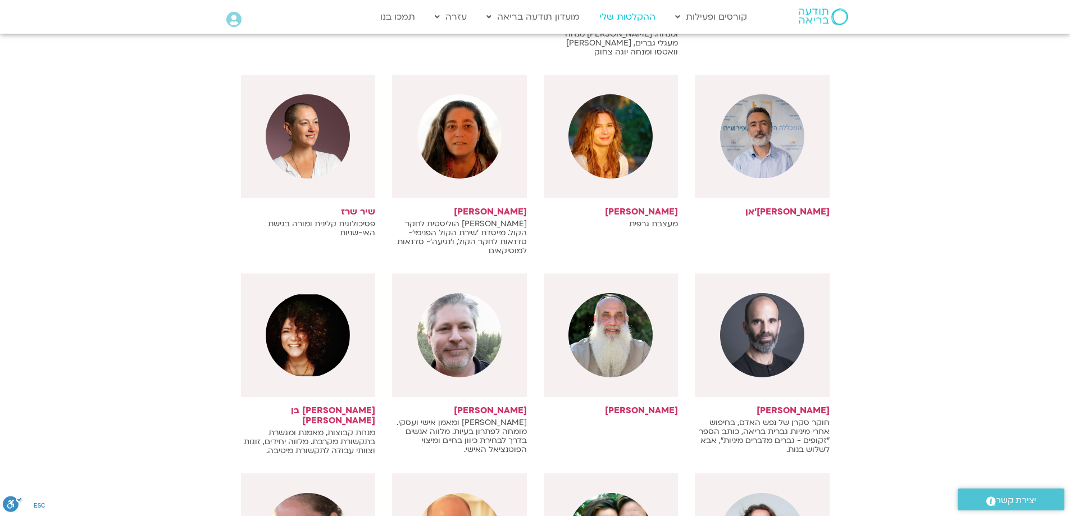
click at [638, 19] on link "ההקלטות שלי" at bounding box center [627, 16] width 67 height 21
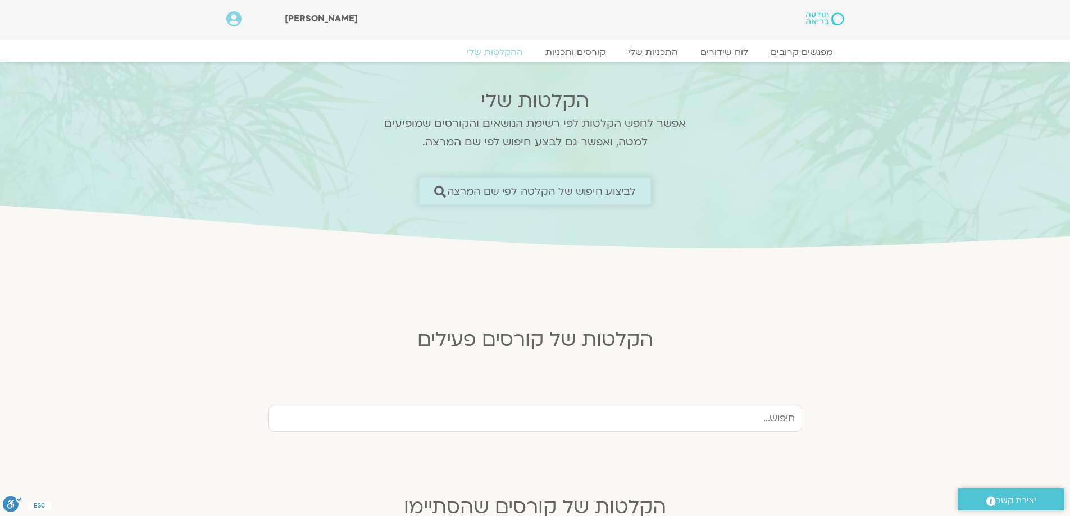
click at [539, 191] on span "לביצוע חיפוש של הקלטה לפי שם המרצה" at bounding box center [541, 191] width 189 height 12
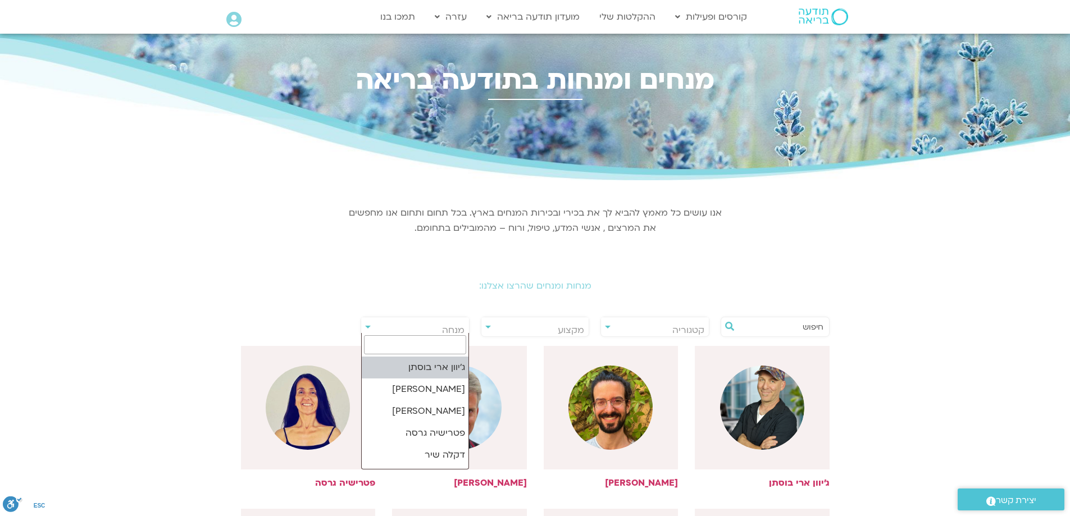
click at [427, 329] on span "מנחה" at bounding box center [415, 330] width 108 height 26
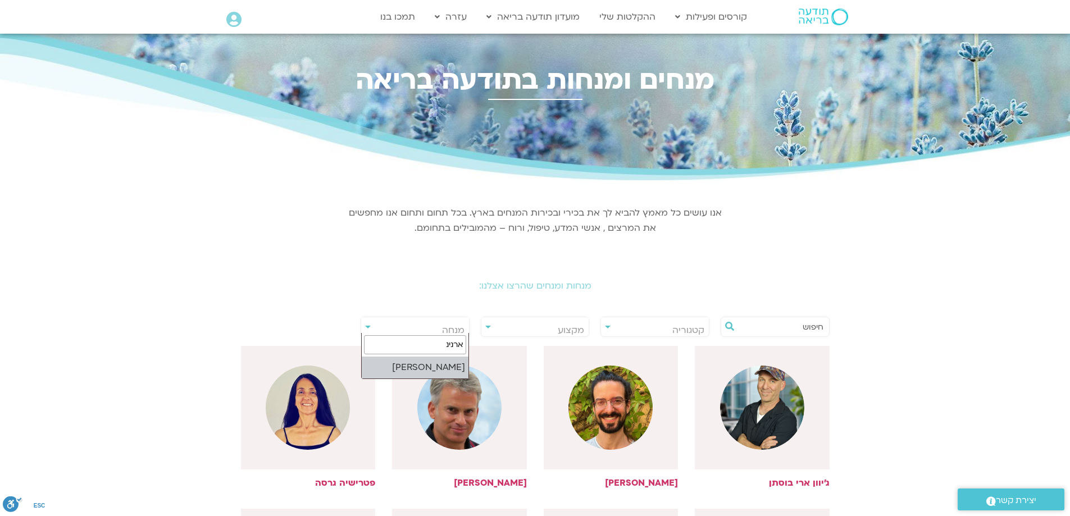
type input "ארנינ"
select select "****"
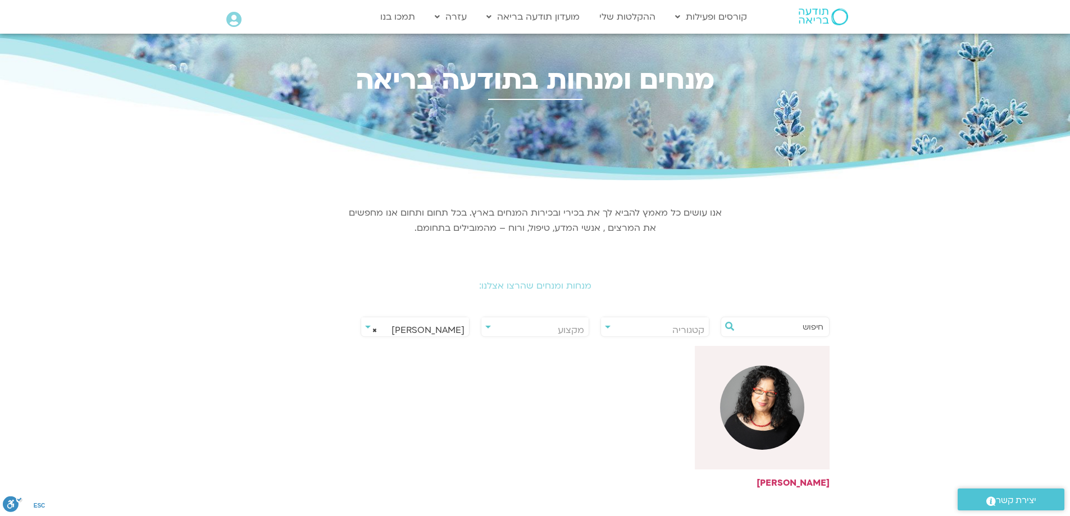
click at [607, 326] on div "**********" at bounding box center [654, 327] width 109 height 20
click at [489, 326] on div "**********" at bounding box center [535, 327] width 109 height 20
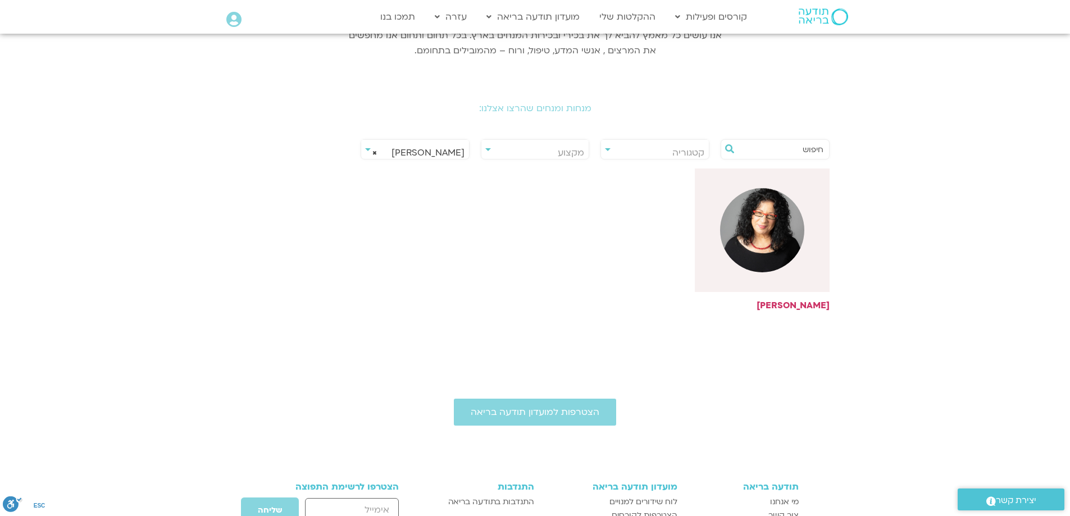
scroll to position [168, 0]
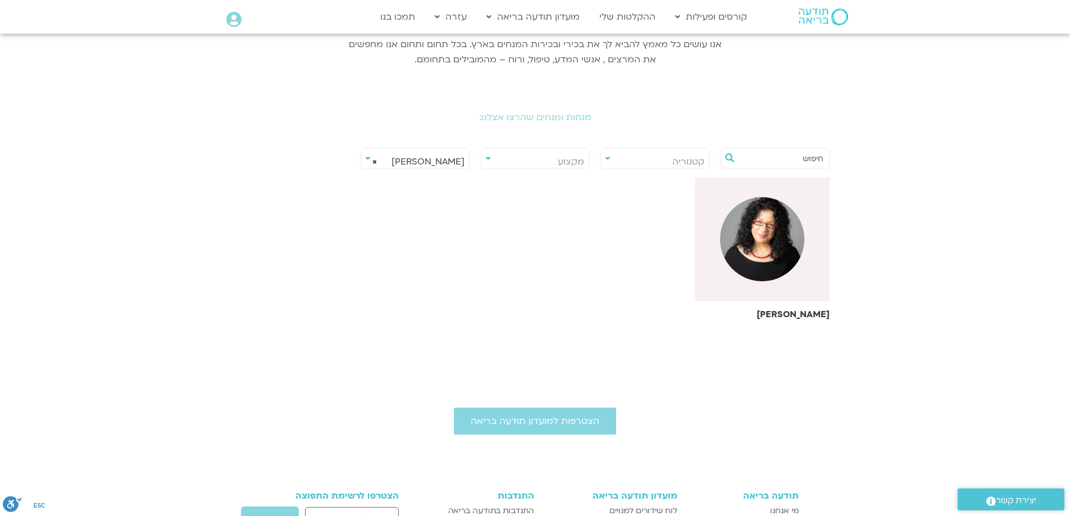
click at [778, 272] on img at bounding box center [762, 239] width 84 height 84
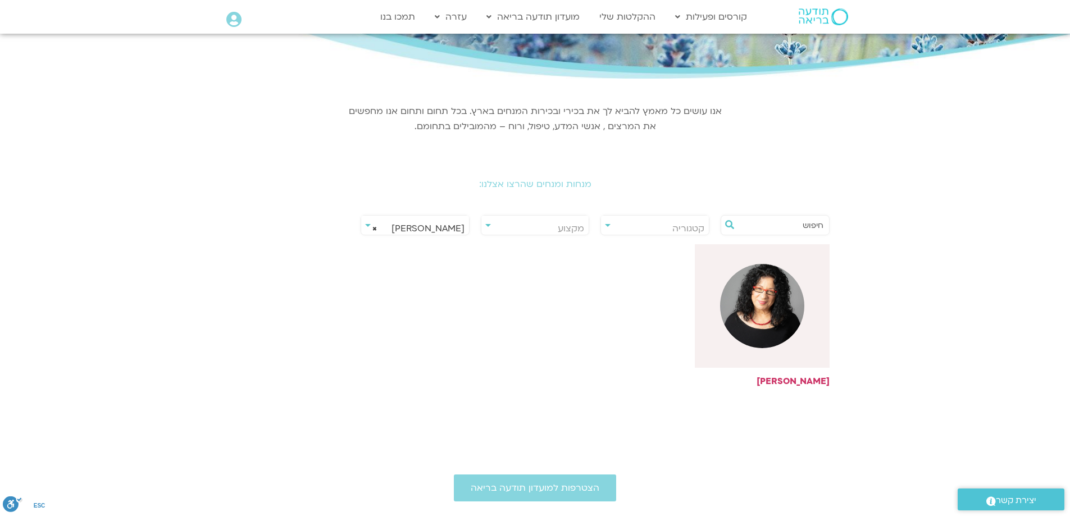
scroll to position [0, 0]
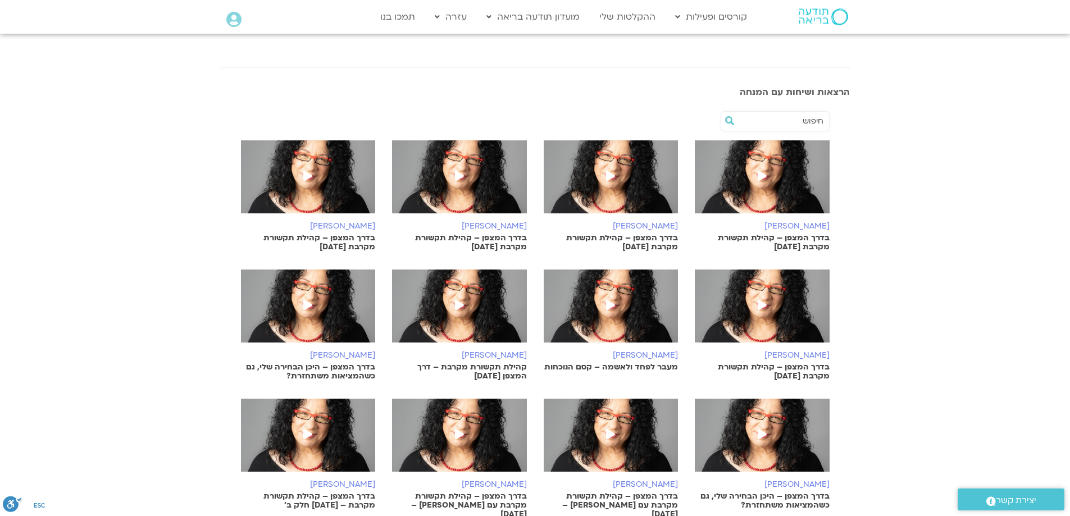
scroll to position [337, 0]
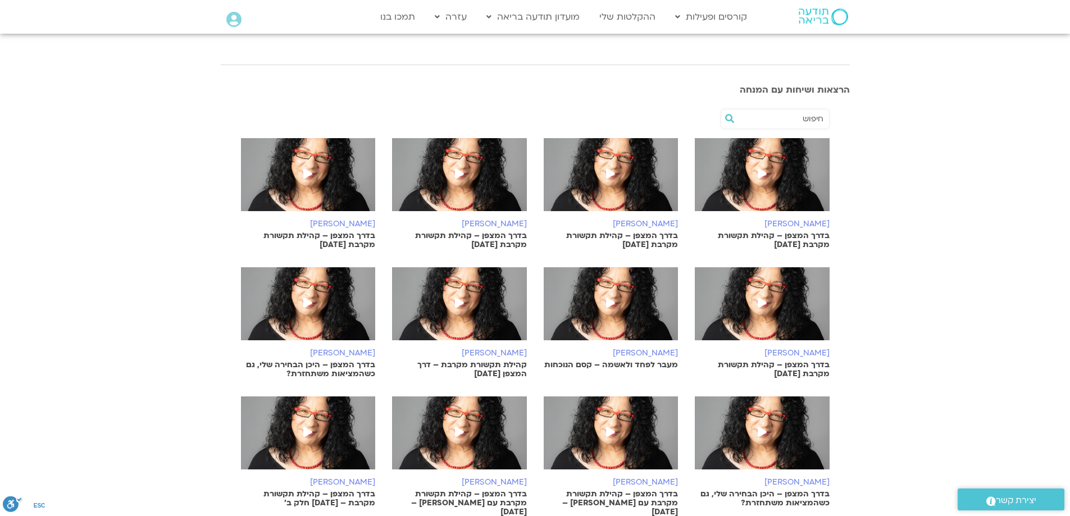
click at [762, 175] on icon at bounding box center [762, 173] width 9 height 10
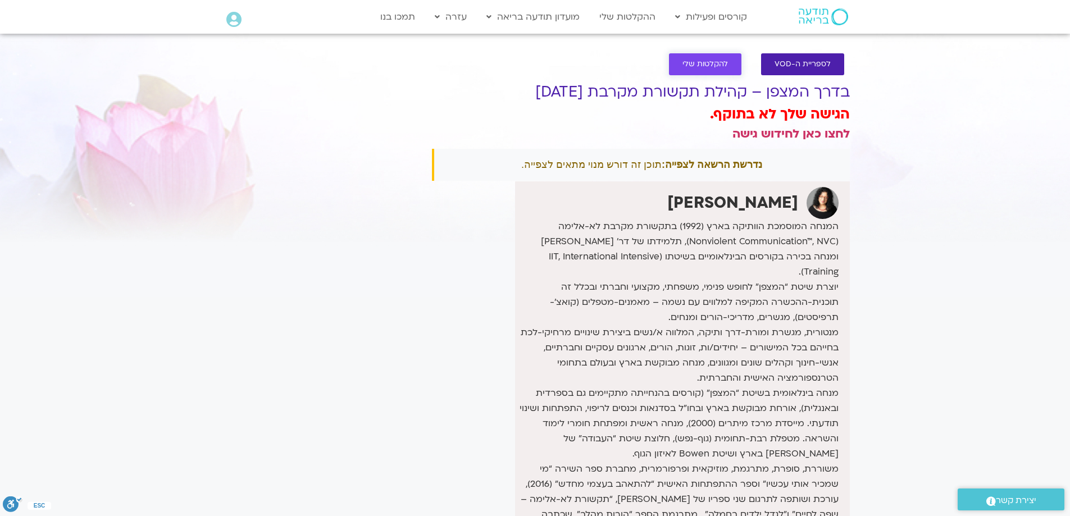
click at [717, 63] on span "להקלטות שלי" at bounding box center [704, 64] width 45 height 8
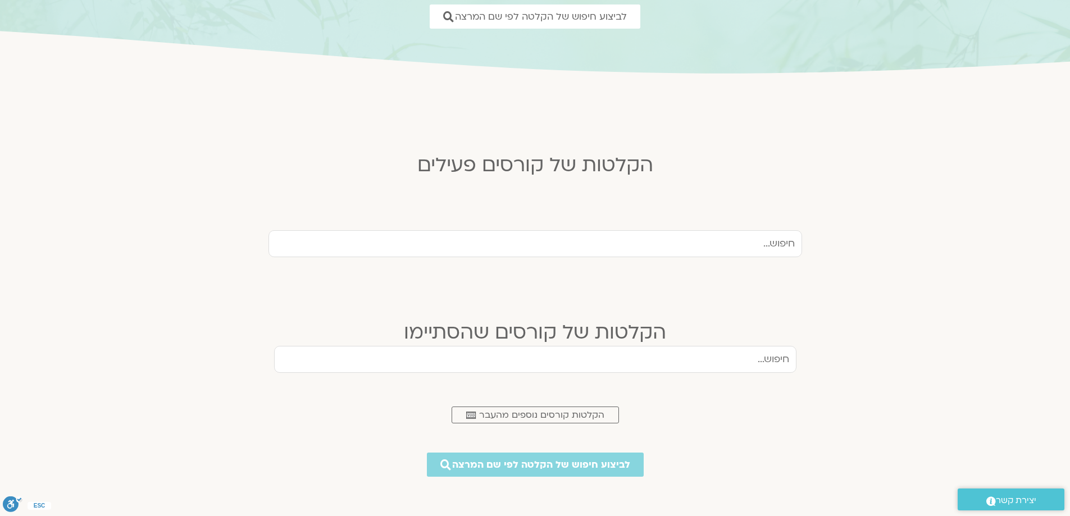
scroll to position [225, 0]
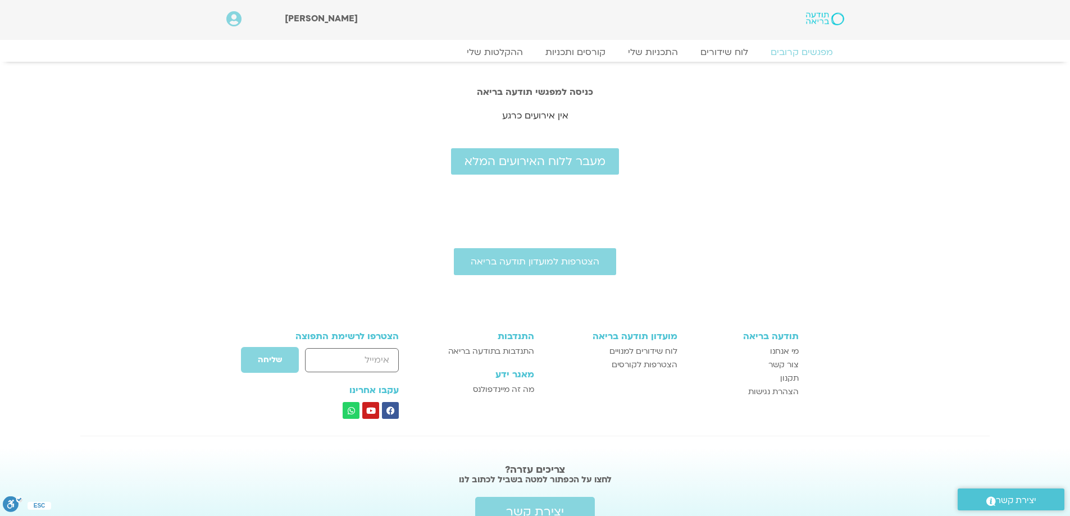
click at [232, 18] on icon at bounding box center [233, 19] width 15 height 16
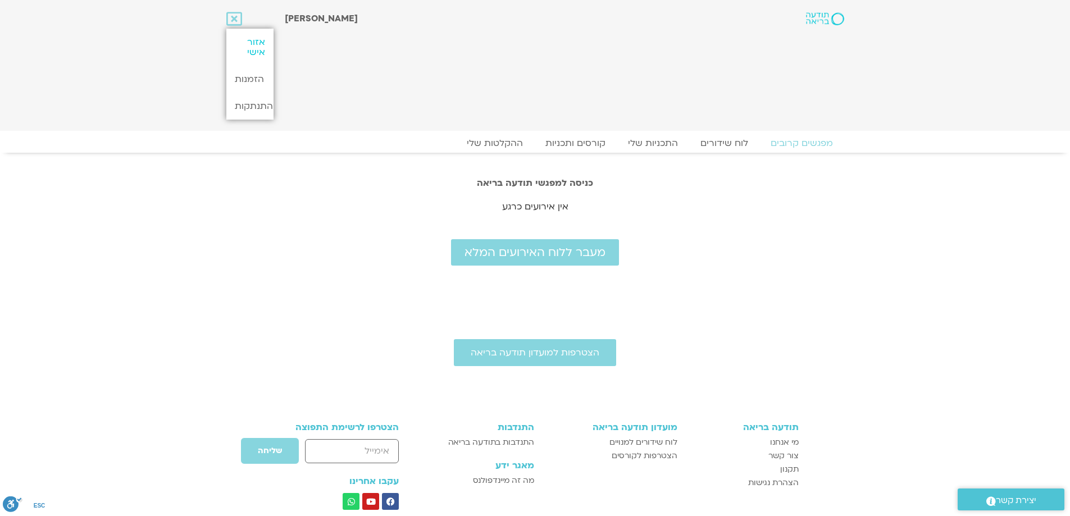
click at [255, 43] on link "אזור אישי" at bounding box center [249, 47] width 47 height 37
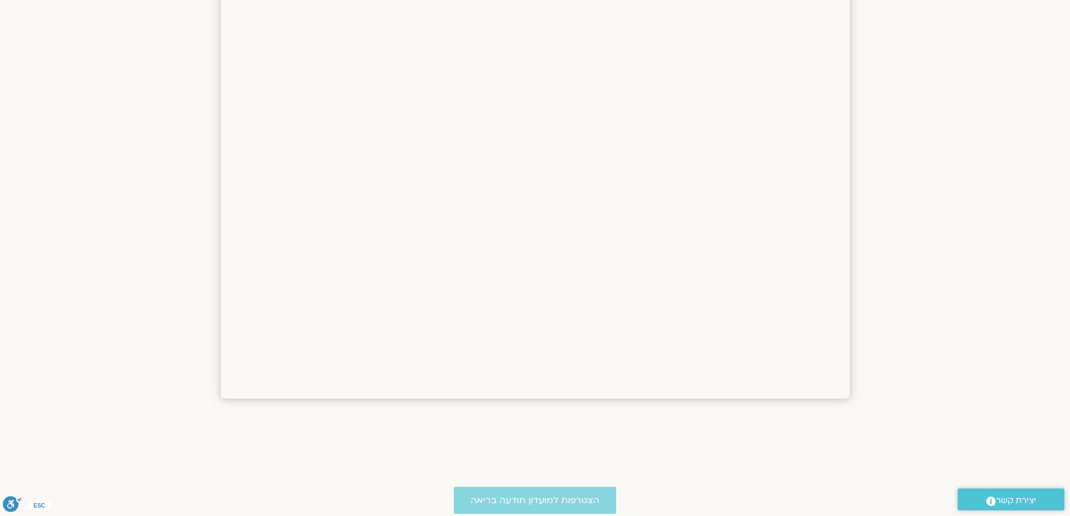
scroll to position [730, 0]
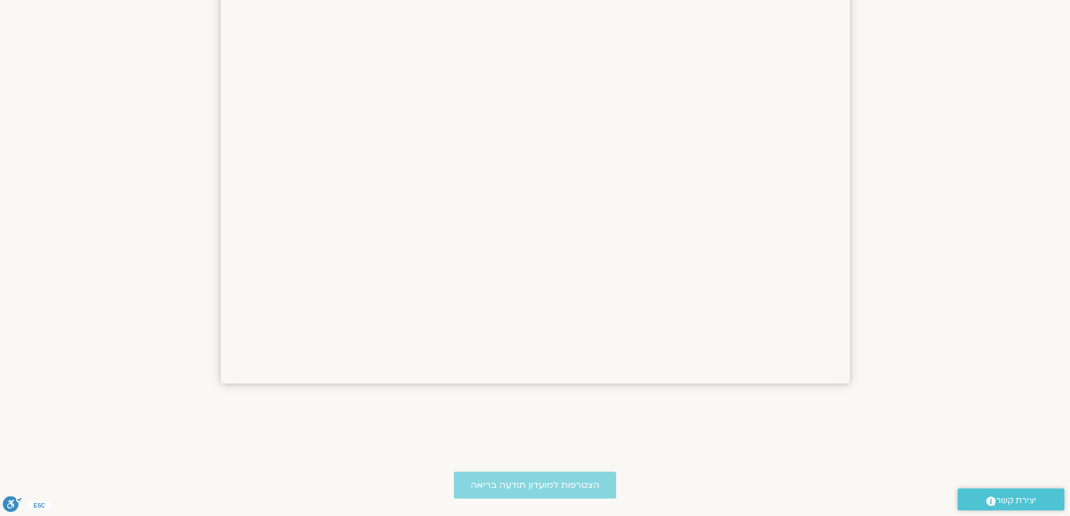
click at [1021, 501] on span "יצירת קשר" at bounding box center [1016, 500] width 40 height 15
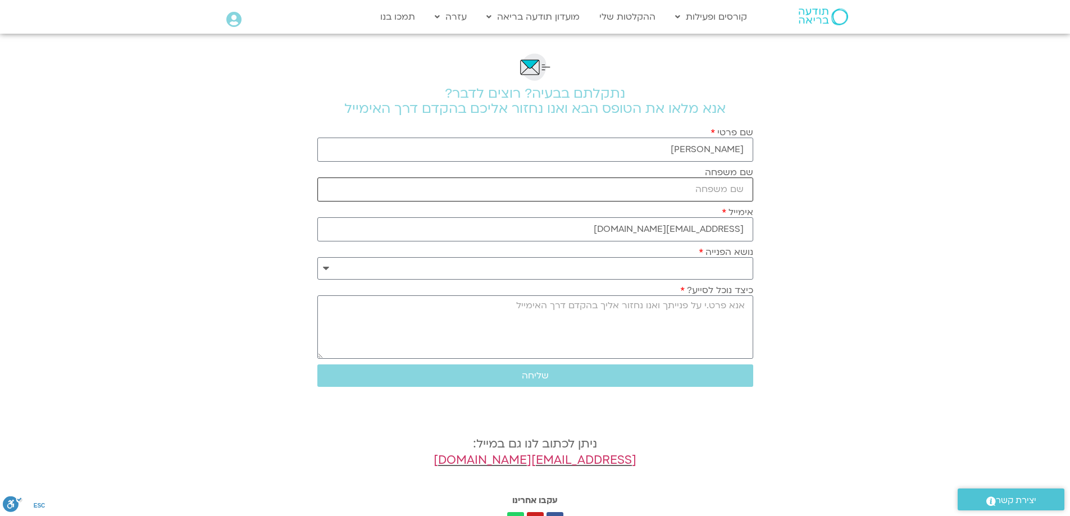
click at [727, 190] on input "שם משפחה" at bounding box center [535, 189] width 436 height 24
type input "אמיתי"
click at [327, 267] on select "**********" at bounding box center [535, 268] width 436 height 22
select select "**********"
click at [317, 257] on select "**********" at bounding box center [535, 268] width 436 height 22
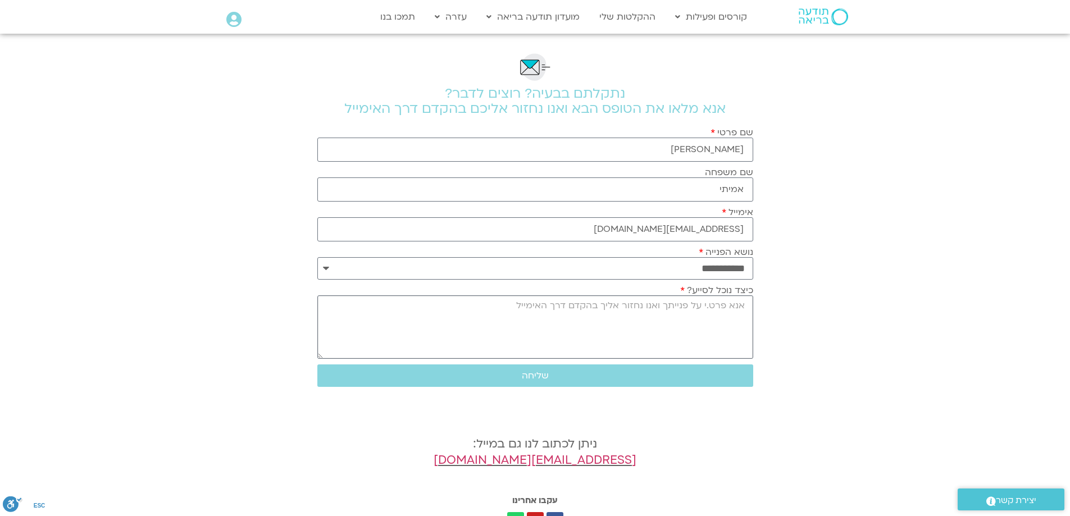
click at [712, 331] on textarea "כיצד נוכל לסייע?" at bounding box center [535, 326] width 436 height 63
type textarea "נרשמתי ושלמתי לקורס -מבוא לדרך המצפן, בהנחיית [PERSON_NAME]. איך אני יכולה לשמו…"
click at [528, 374] on span "שליחה" at bounding box center [535, 376] width 27 height 10
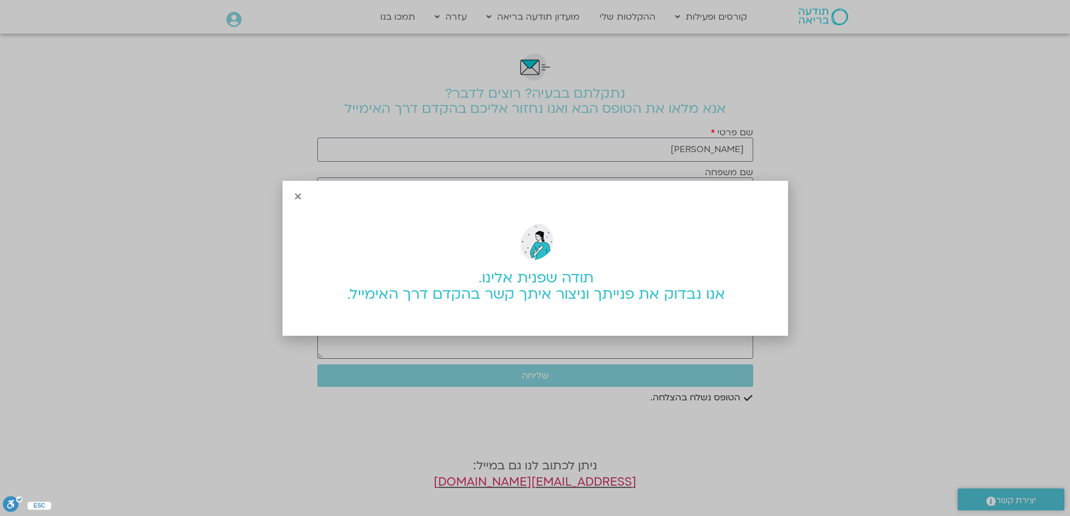
click at [298, 193] on icon "Close" at bounding box center [298, 196] width 8 height 8
